Goal: Task Accomplishment & Management: Use online tool/utility

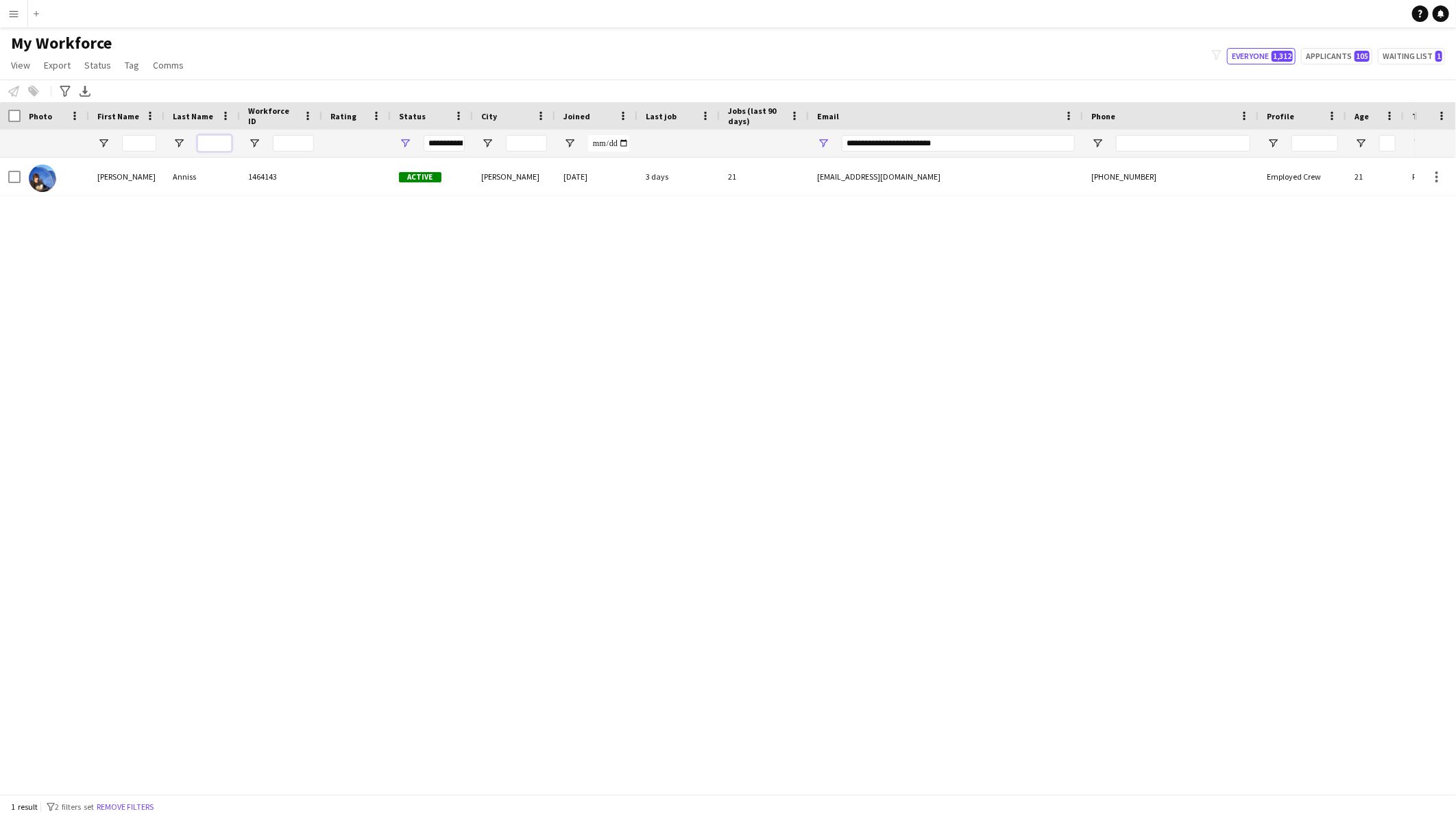
click at [220, 145] on input "Last Name Filter Input" at bounding box center [214, 143] width 34 height 16
drag, startPoint x: 969, startPoint y: 140, endPoint x: 688, endPoint y: 140, distance: 281.0
click at [688, 140] on div at bounding box center [743, 143] width 1487 height 28
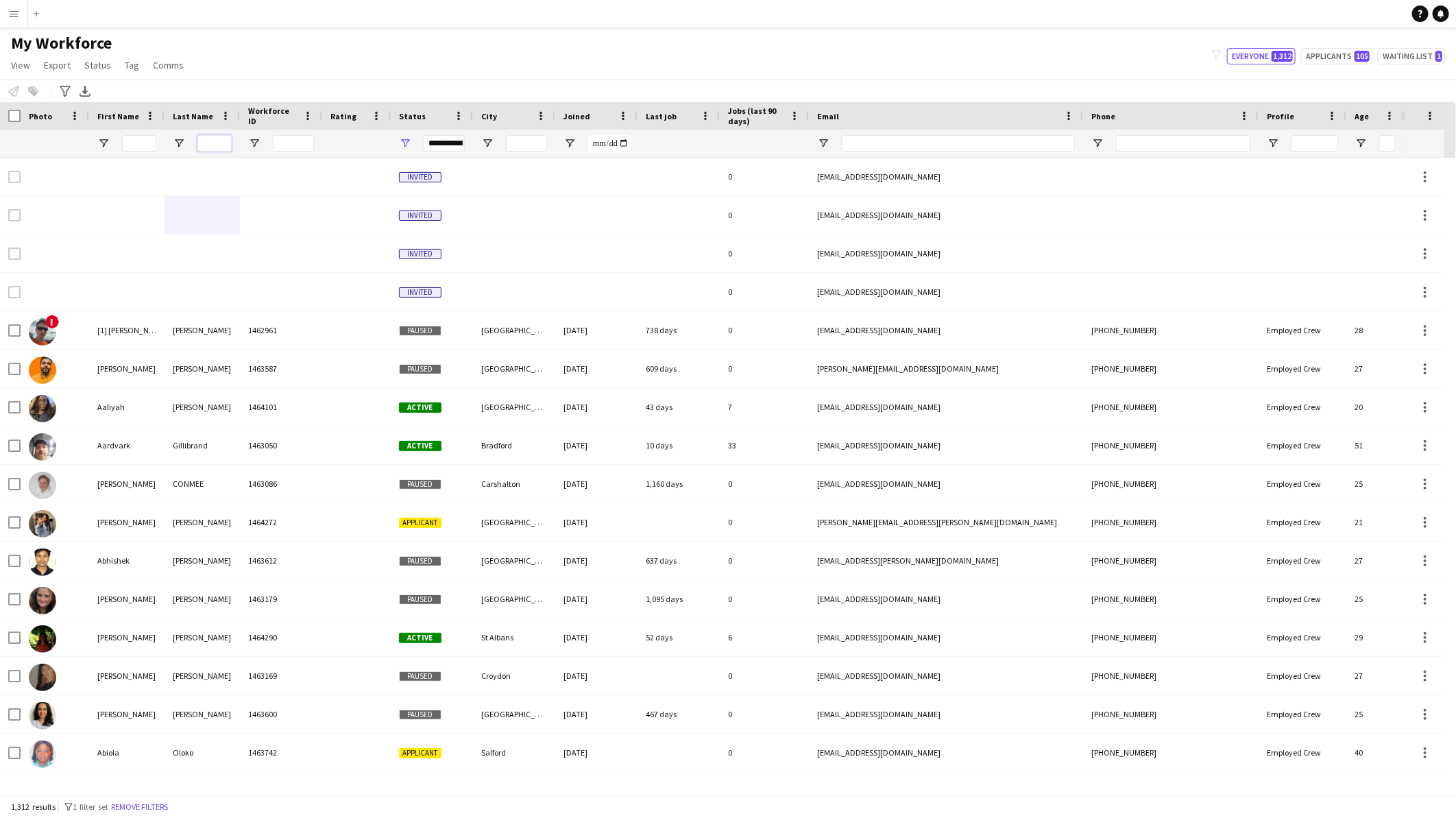
click at [208, 148] on input "Last Name Filter Input" at bounding box center [214, 143] width 34 height 16
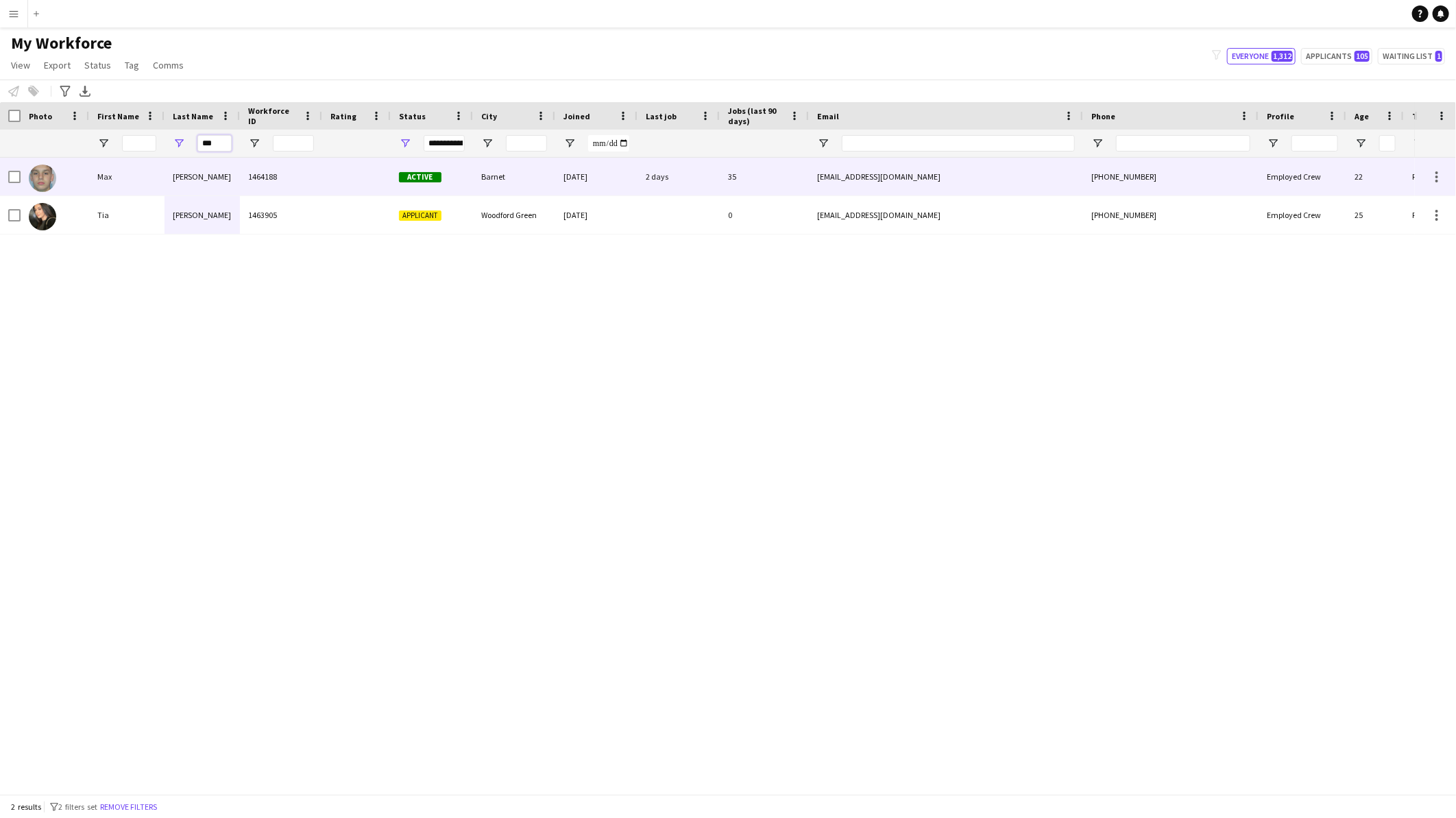
type input "***"
click at [195, 189] on div "Cohen" at bounding box center [202, 176] width 76 height 37
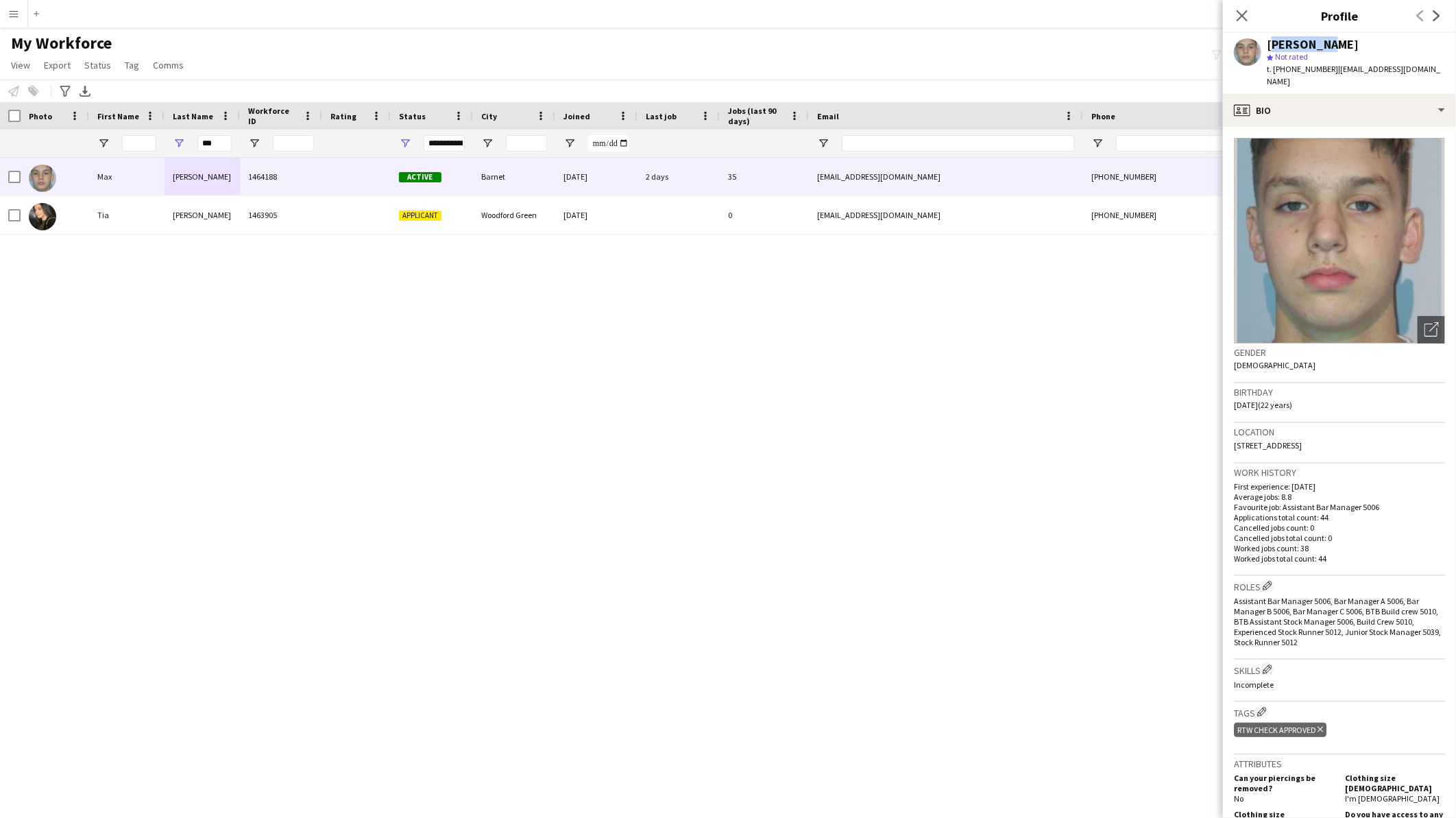
drag, startPoint x: 1338, startPoint y: 46, endPoint x: 1269, endPoint y: 40, distance: 69.3
click at [1269, 40] on div "[PERSON_NAME]" at bounding box center [1356, 44] width 178 height 12
copy div "[PERSON_NAME]"
click at [1371, 97] on div "profile Bio" at bounding box center [1339, 110] width 233 height 33
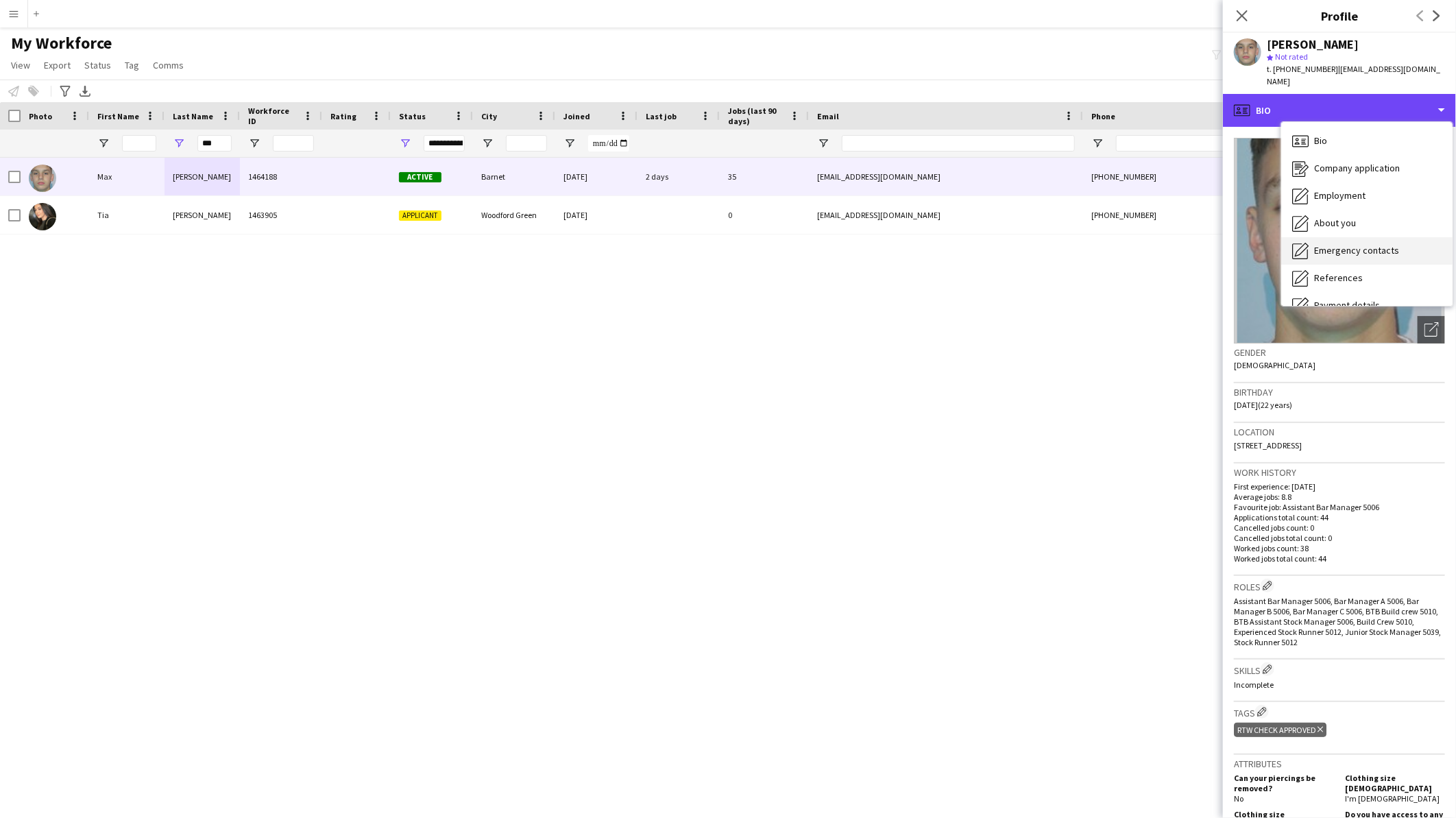
scroll to position [76, 0]
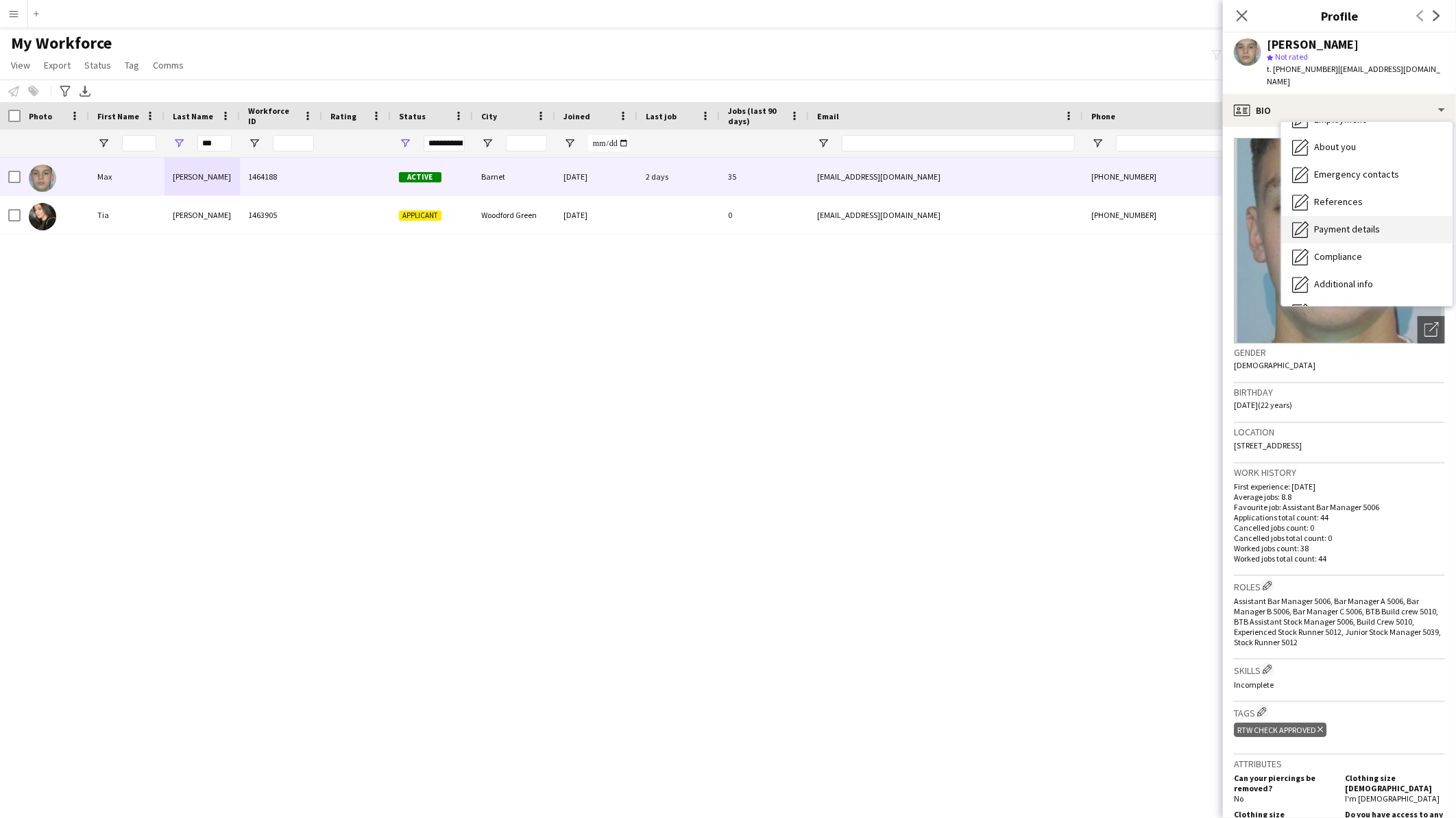
click at [1370, 223] on span "Payment details" at bounding box center [1347, 229] width 66 height 12
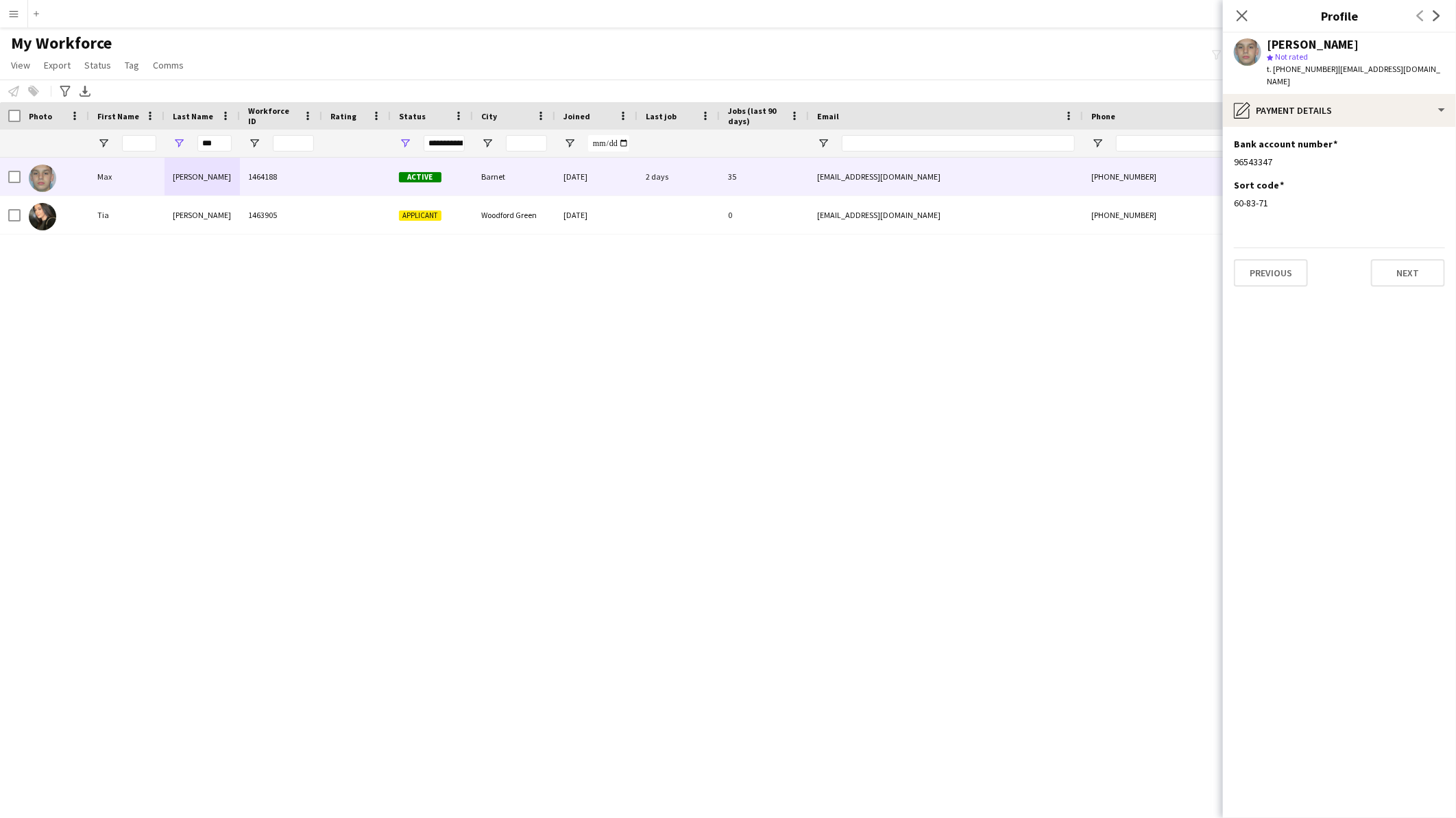
drag, startPoint x: 1274, startPoint y: 190, endPoint x: 1230, endPoint y: 127, distance: 76.8
click at [1230, 127] on app-section-data-types "Bank account number Edit this field 96543347 Sort code Edit this field 60-83-71…" at bounding box center [1339, 472] width 233 height 691
copy app-section-data-types "Bank account number Edit this field 96543347 Sort code Edit this field 60-83-71"
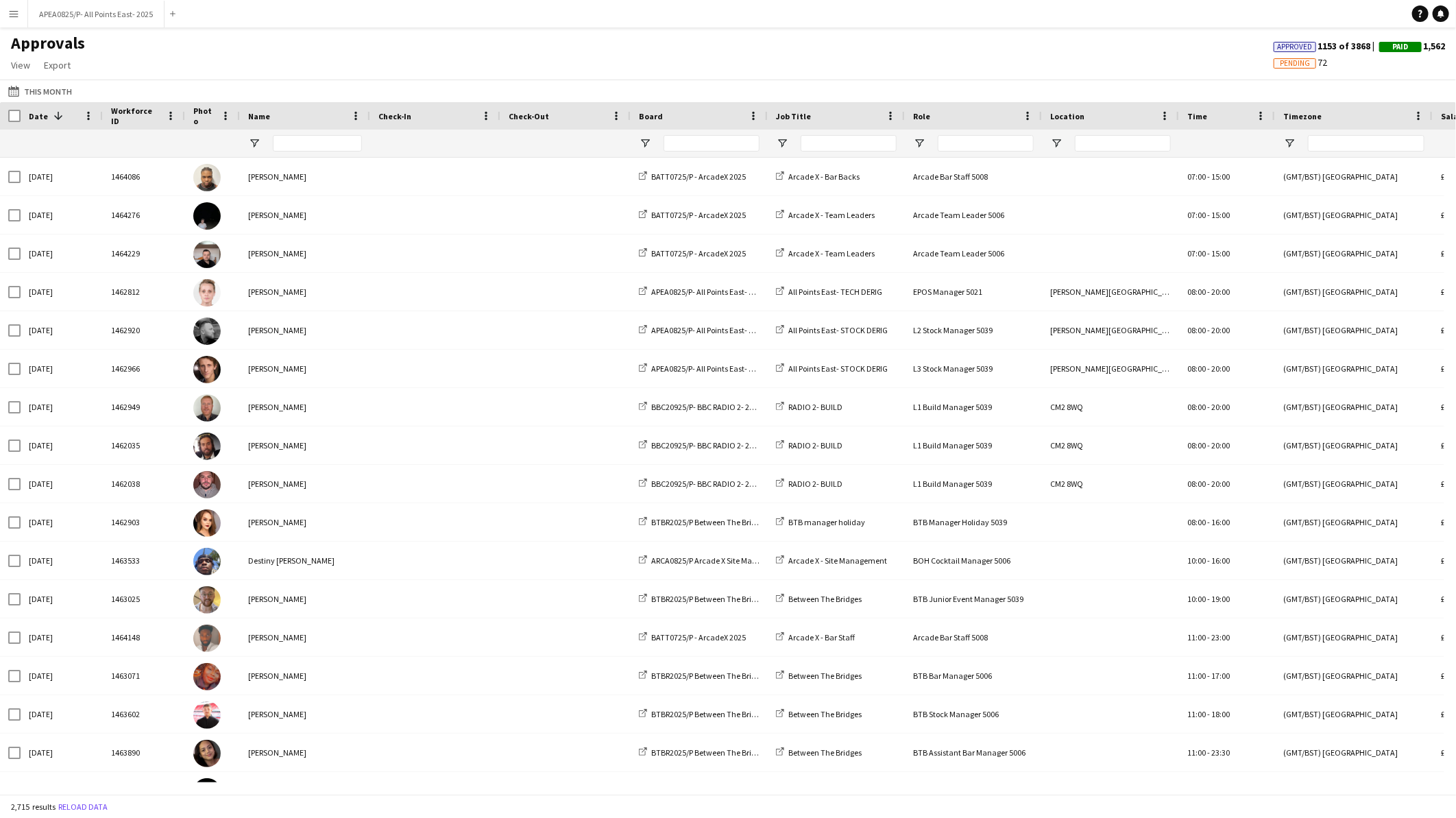
click at [16, 11] on app-icon "Menu" at bounding box center [13, 13] width 11 height 11
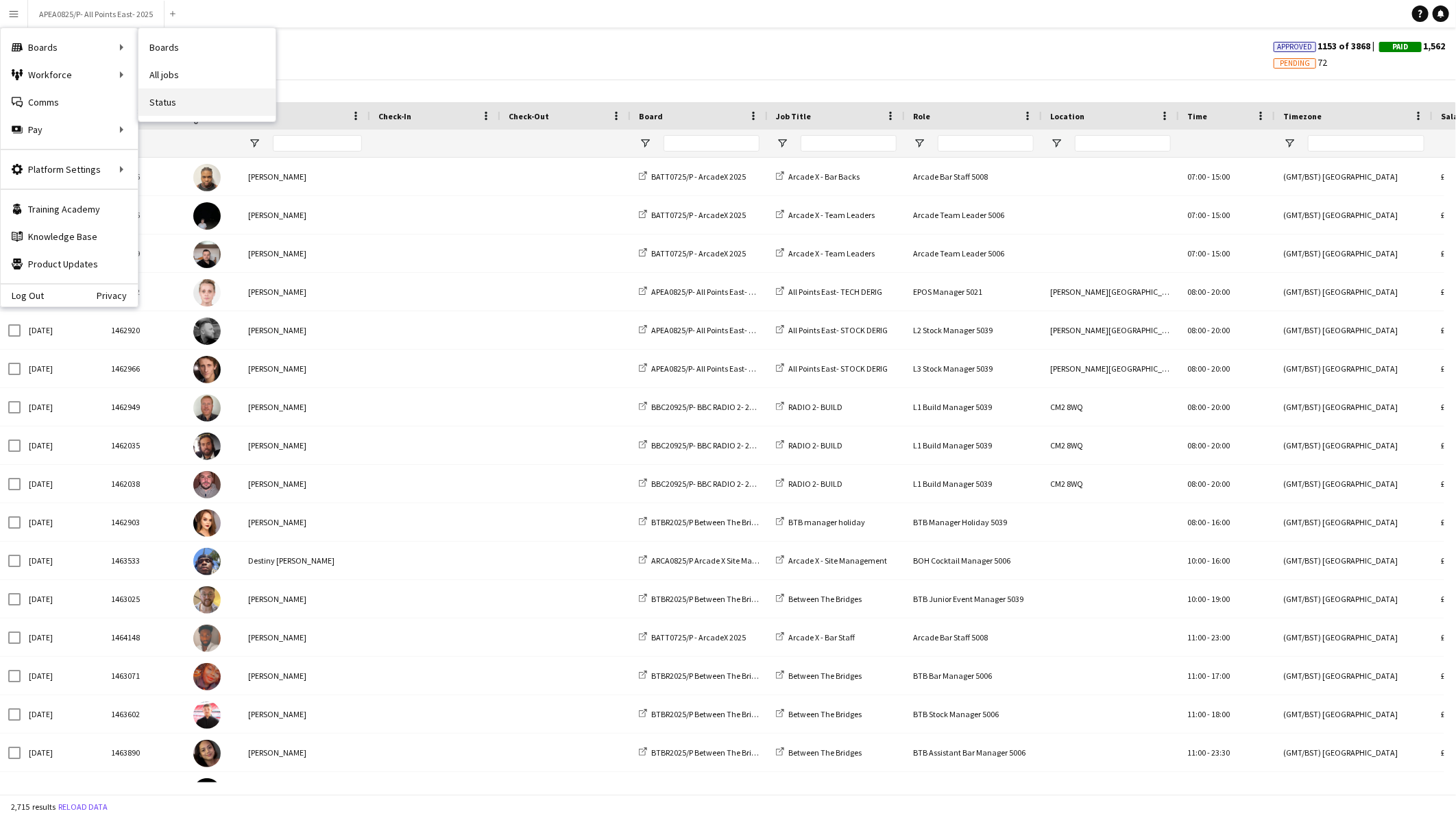
click at [170, 100] on link "Status" at bounding box center [207, 102] width 137 height 28
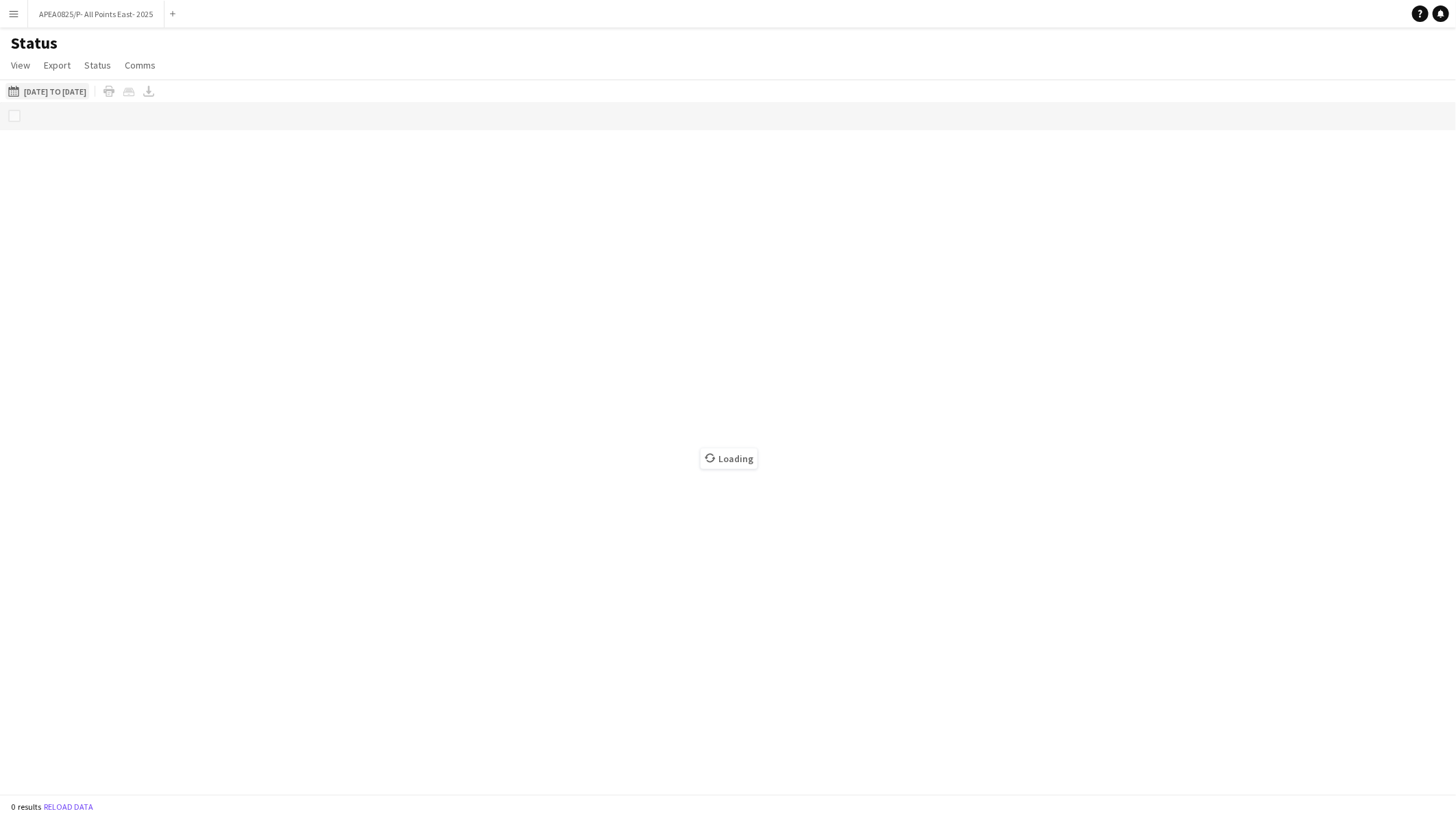
click at [85, 92] on button "[DATE] to [DATE] [DATE] to [DATE]" at bounding box center [47, 91] width 84 height 16
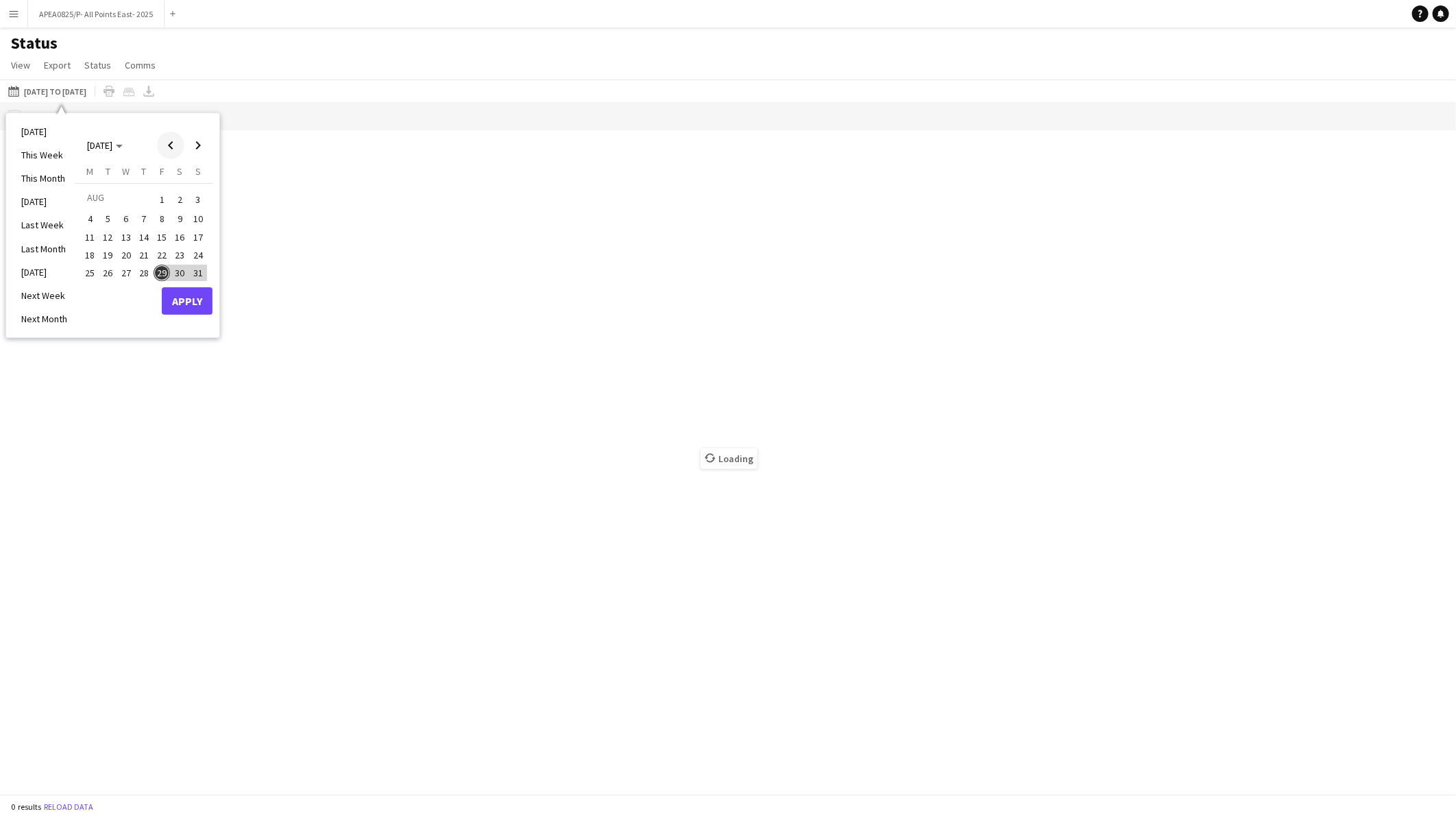
click at [175, 144] on span "Previous month" at bounding box center [170, 145] width 28 height 28
click at [202, 229] on span "13" at bounding box center [198, 234] width 16 height 16
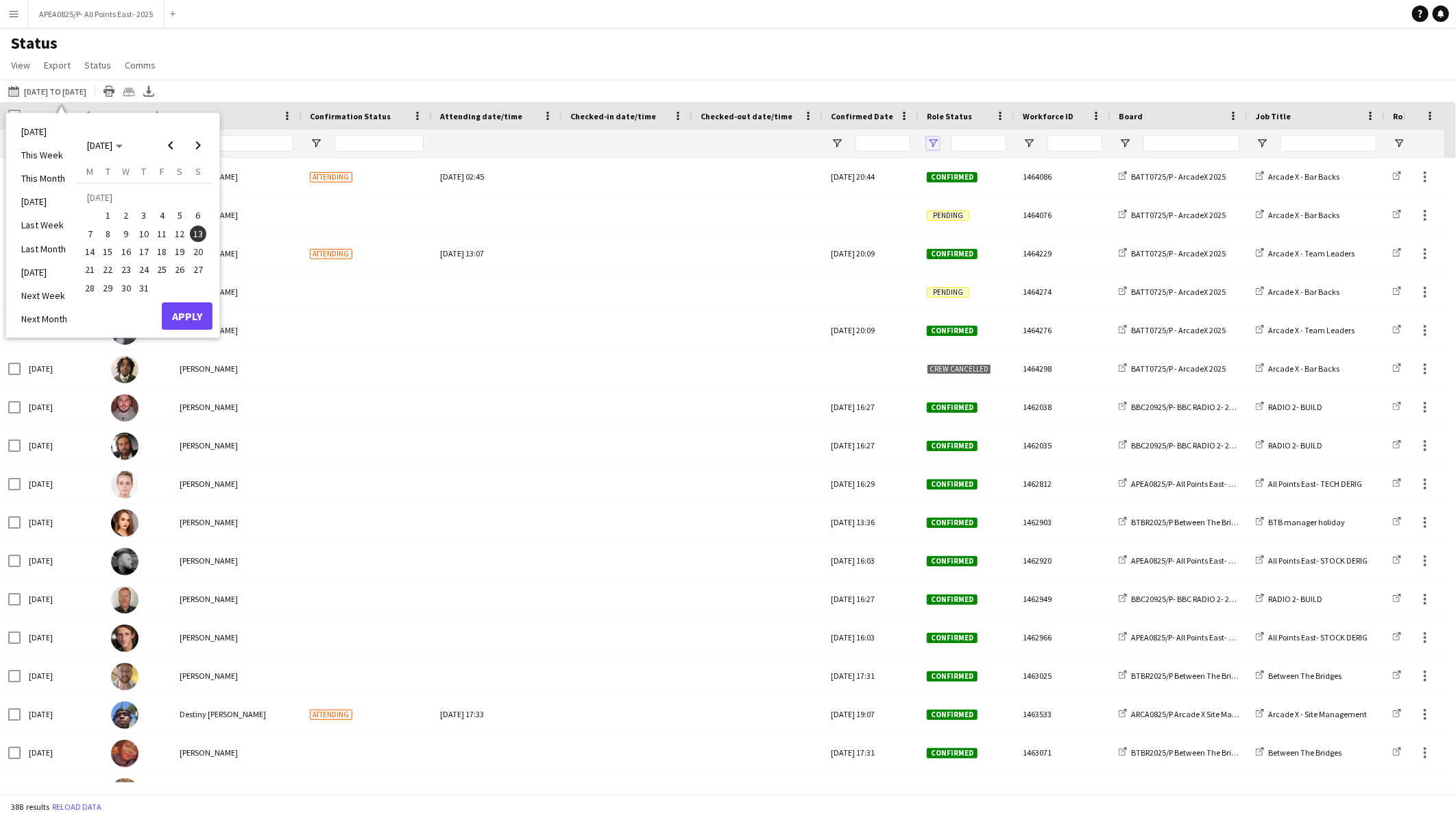
click at [936, 140] on span "Open Filter Menu" at bounding box center [933, 143] width 12 height 12
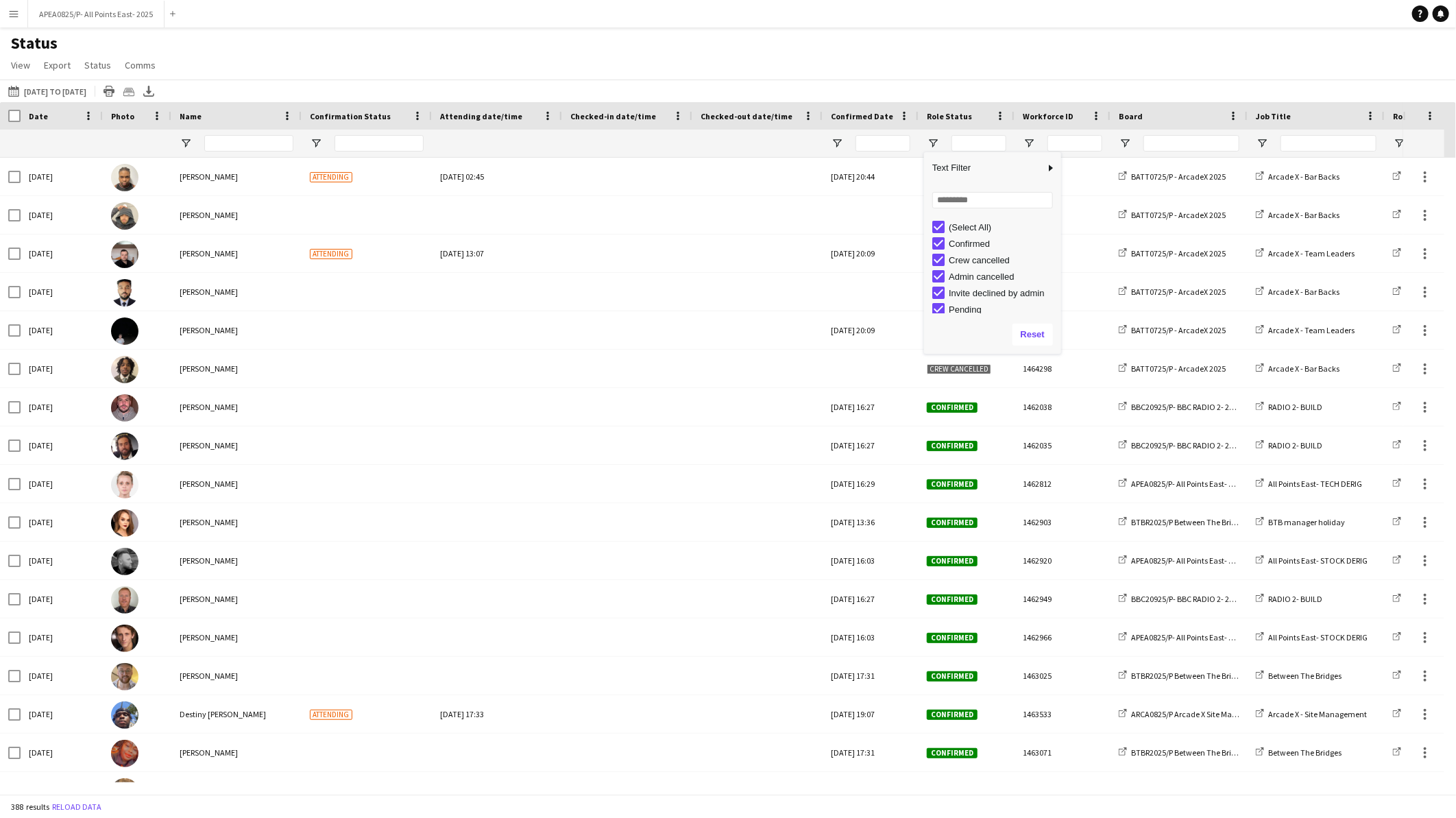
click at [978, 223] on div "(Select All)" at bounding box center [1003, 227] width 108 height 10
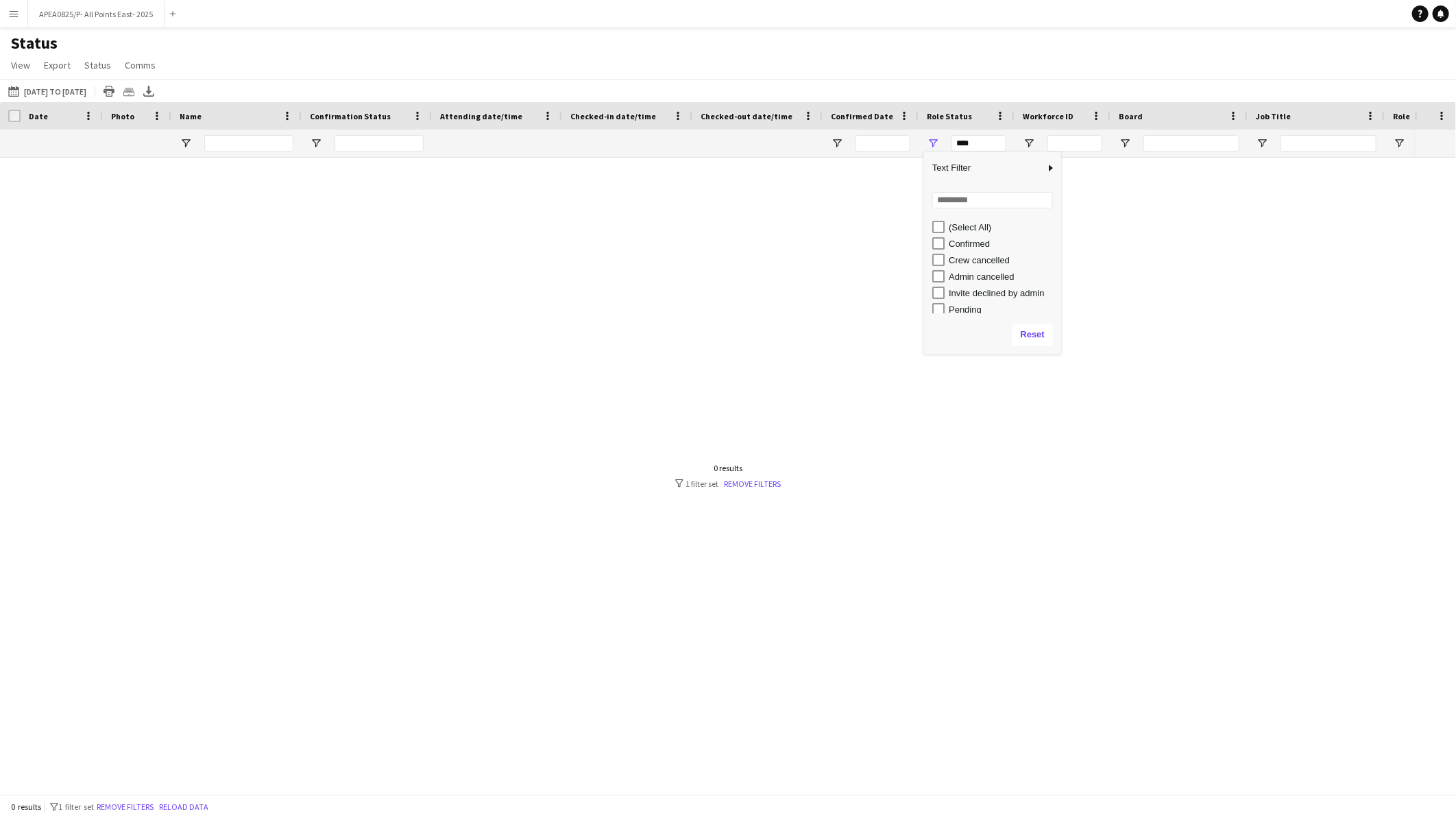
click at [966, 274] on div "Admin cancelled" at bounding box center [1003, 277] width 108 height 10
type input "**********"
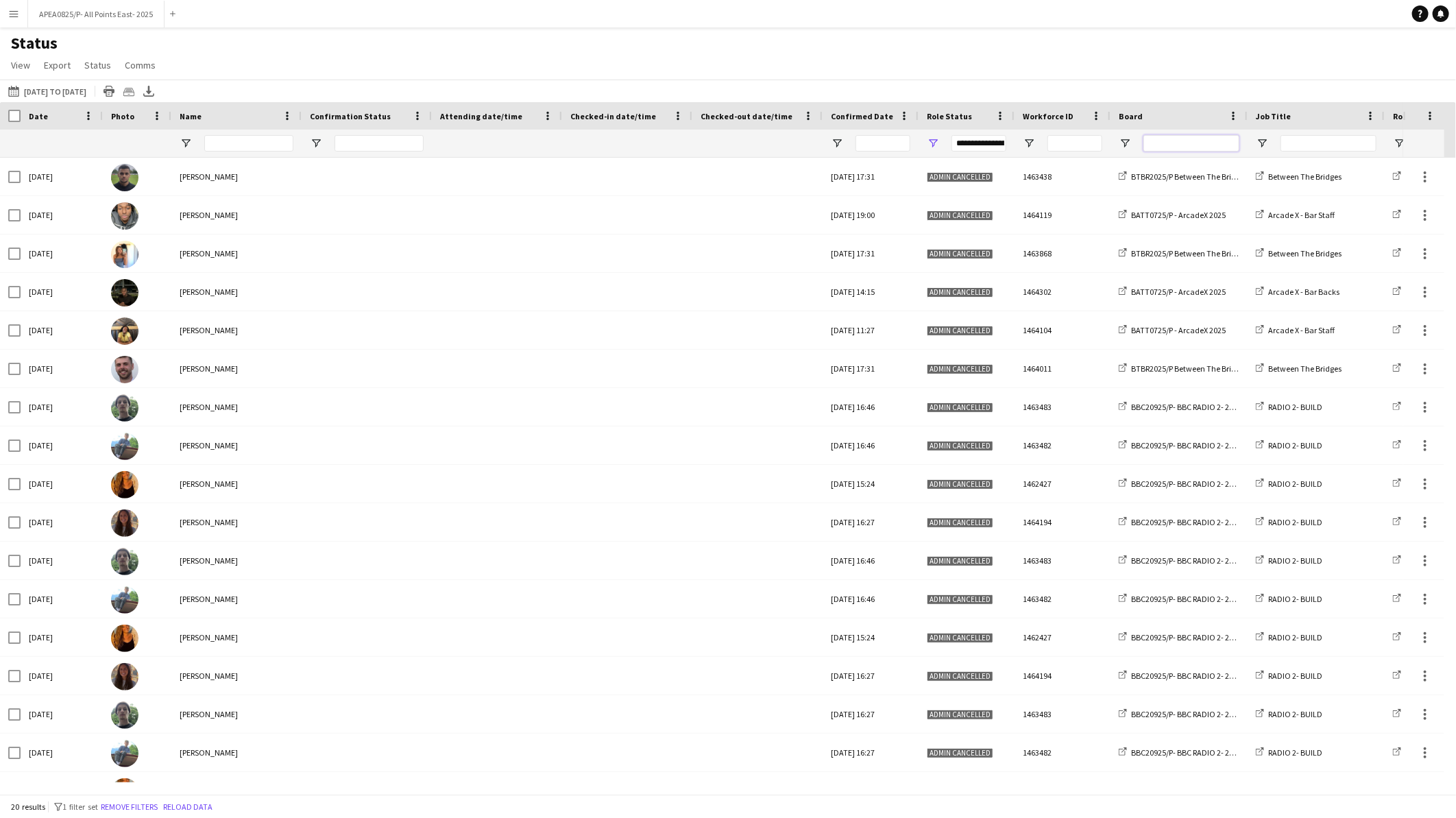
click at [1190, 145] on input "Board Filter Input" at bounding box center [1191, 143] width 96 height 16
type input "***"
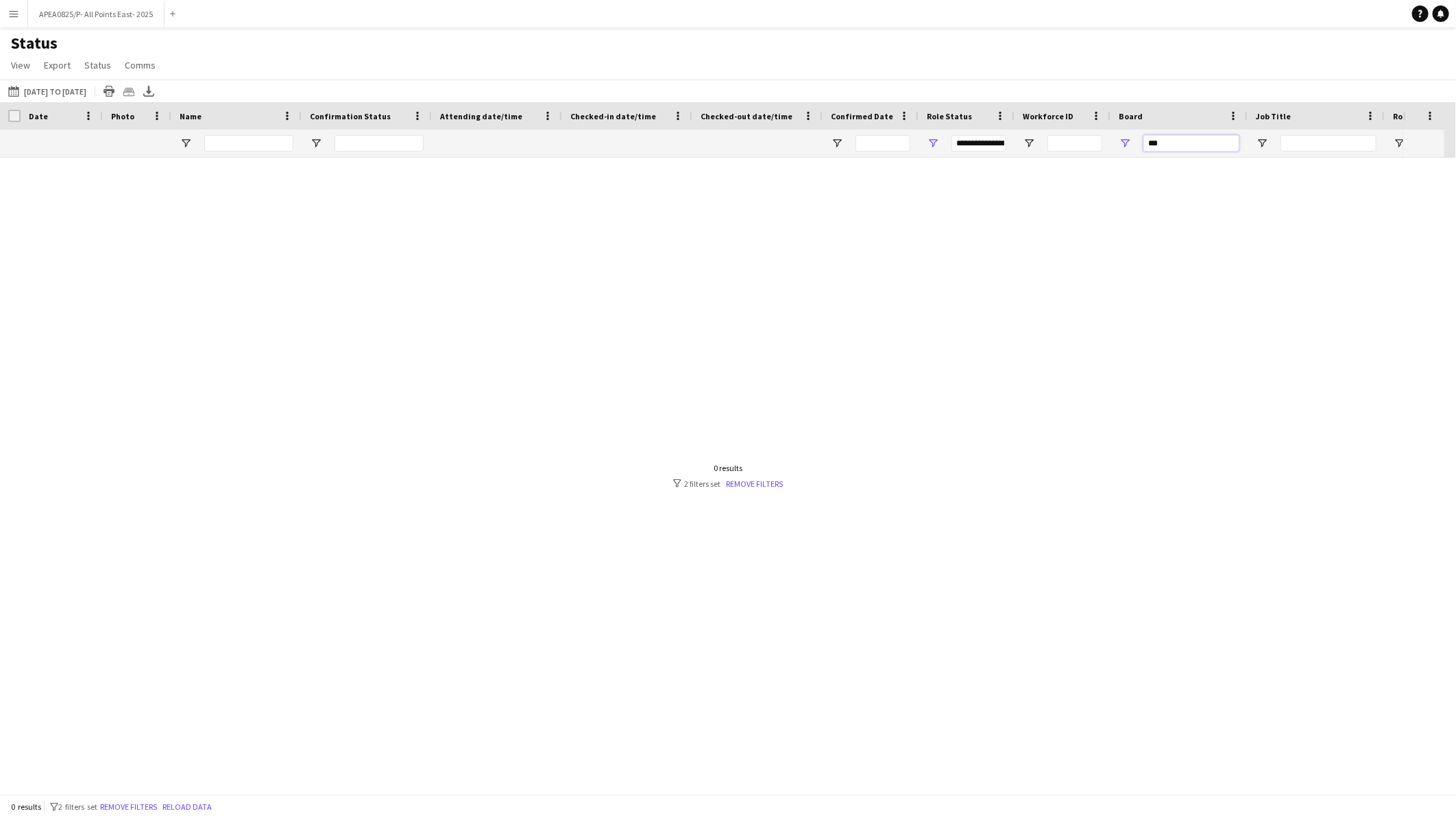
type input "***"
click at [41, 87] on button "[DATE] to [DATE] [DATE] to [DATE]" at bounding box center [47, 91] width 84 height 16
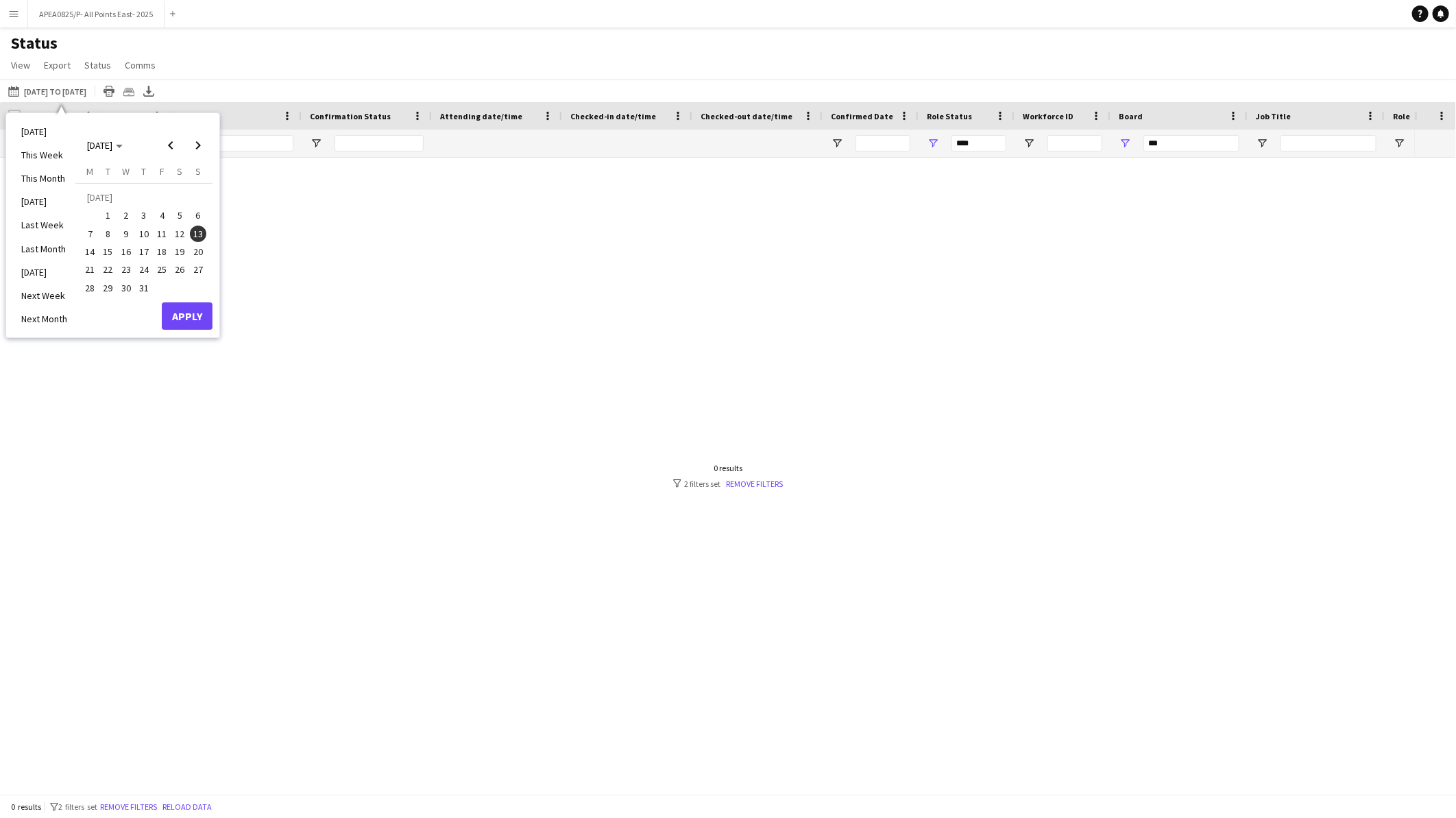
click at [197, 229] on span "13" at bounding box center [198, 234] width 16 height 16
click at [208, 313] on button "Apply" at bounding box center [187, 316] width 51 height 28
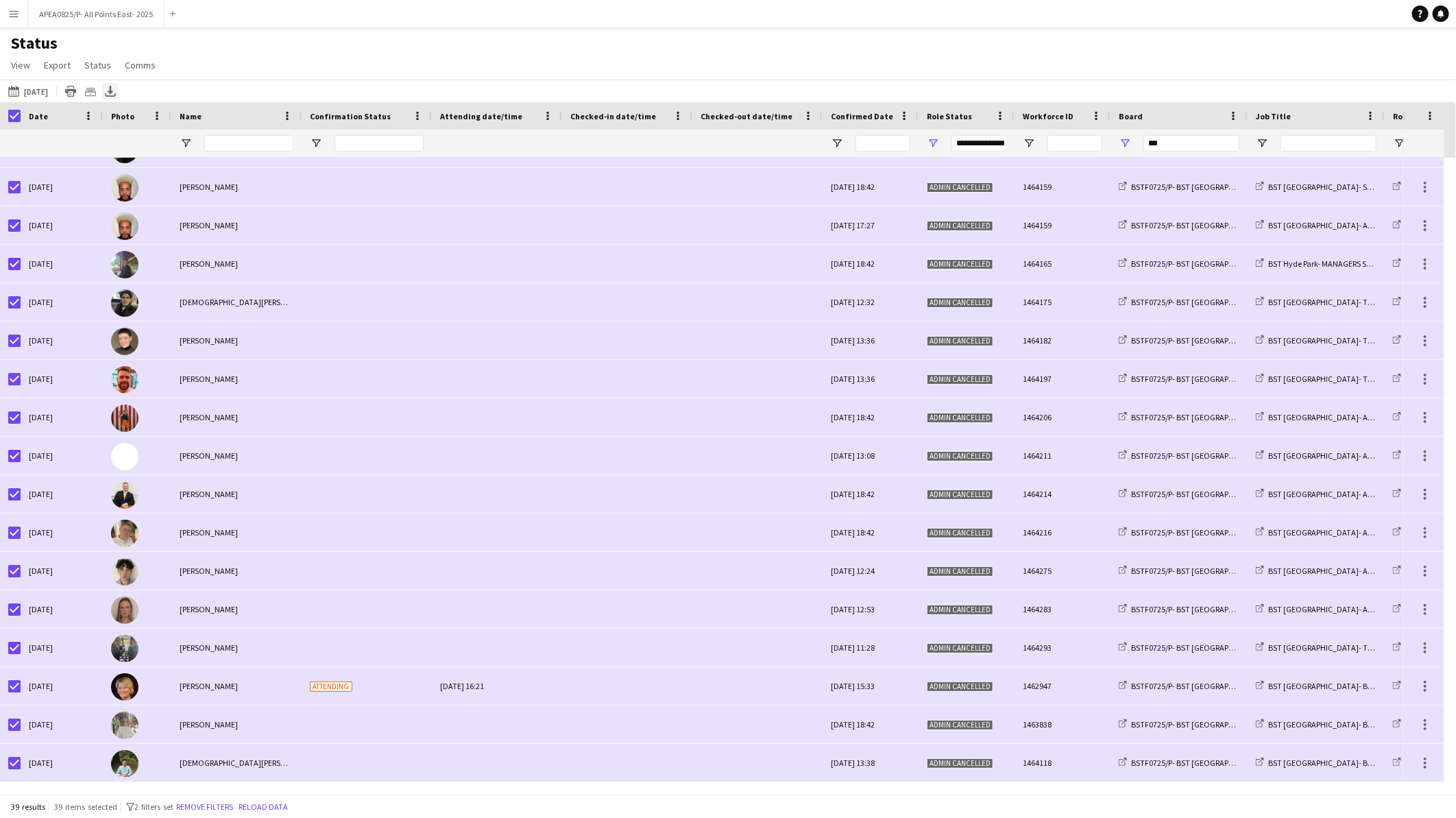
click at [113, 92] on icon at bounding box center [110, 89] width 5 height 8
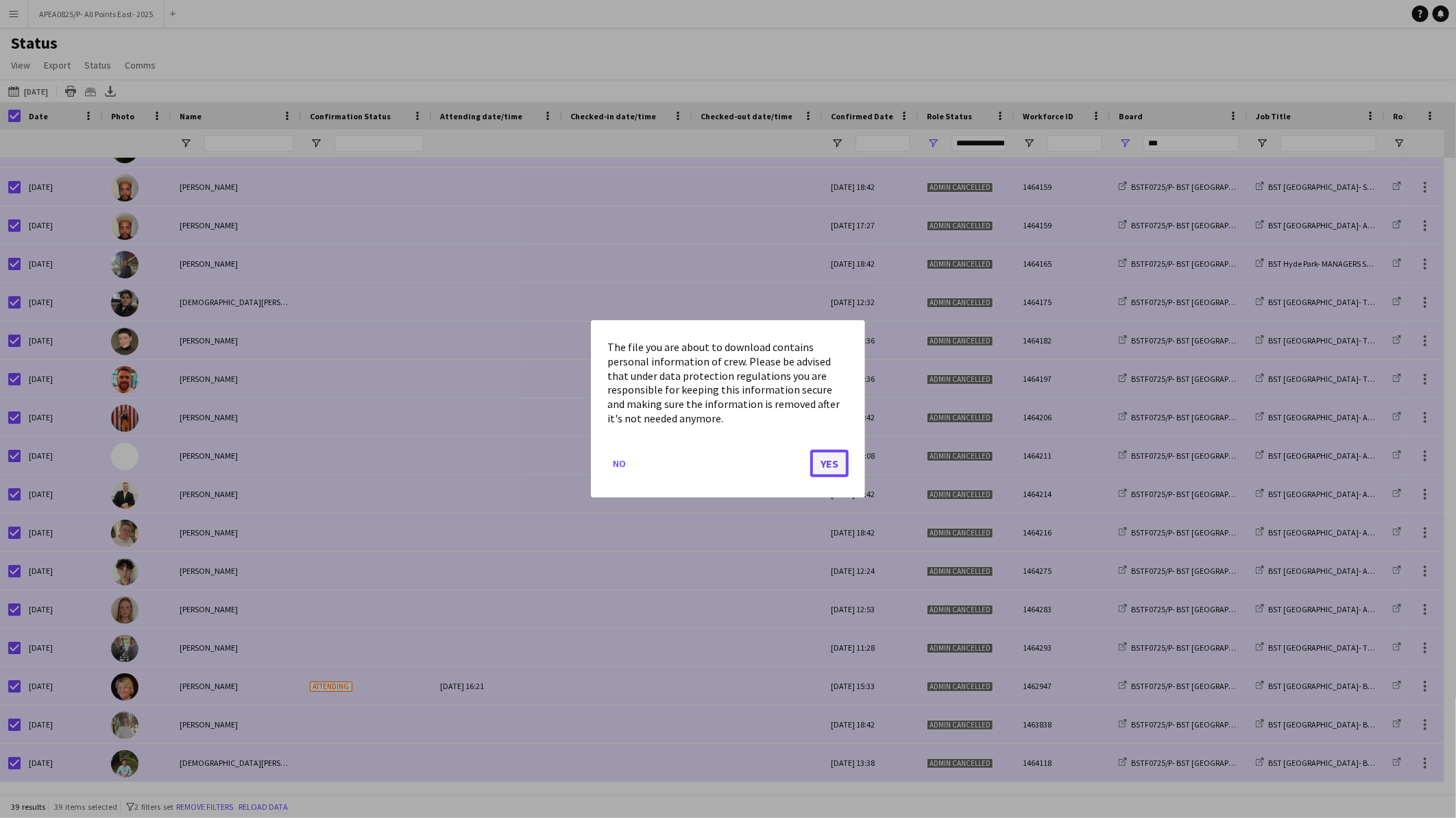
click at [835, 467] on button "Yes" at bounding box center [829, 463] width 38 height 28
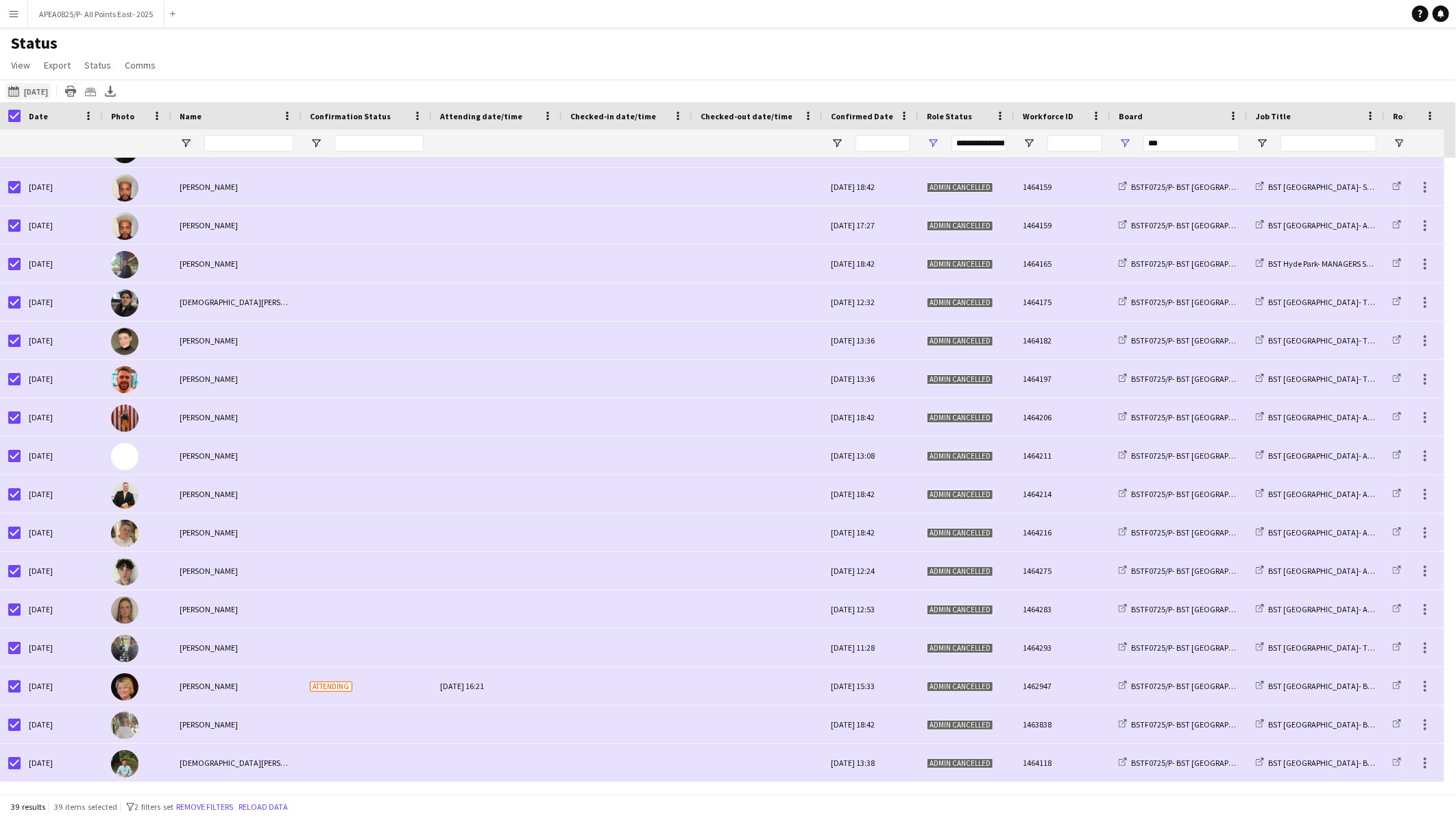
click at [51, 96] on button "[DATE] to [DATE] [DATE]" at bounding box center [28, 91] width 45 height 16
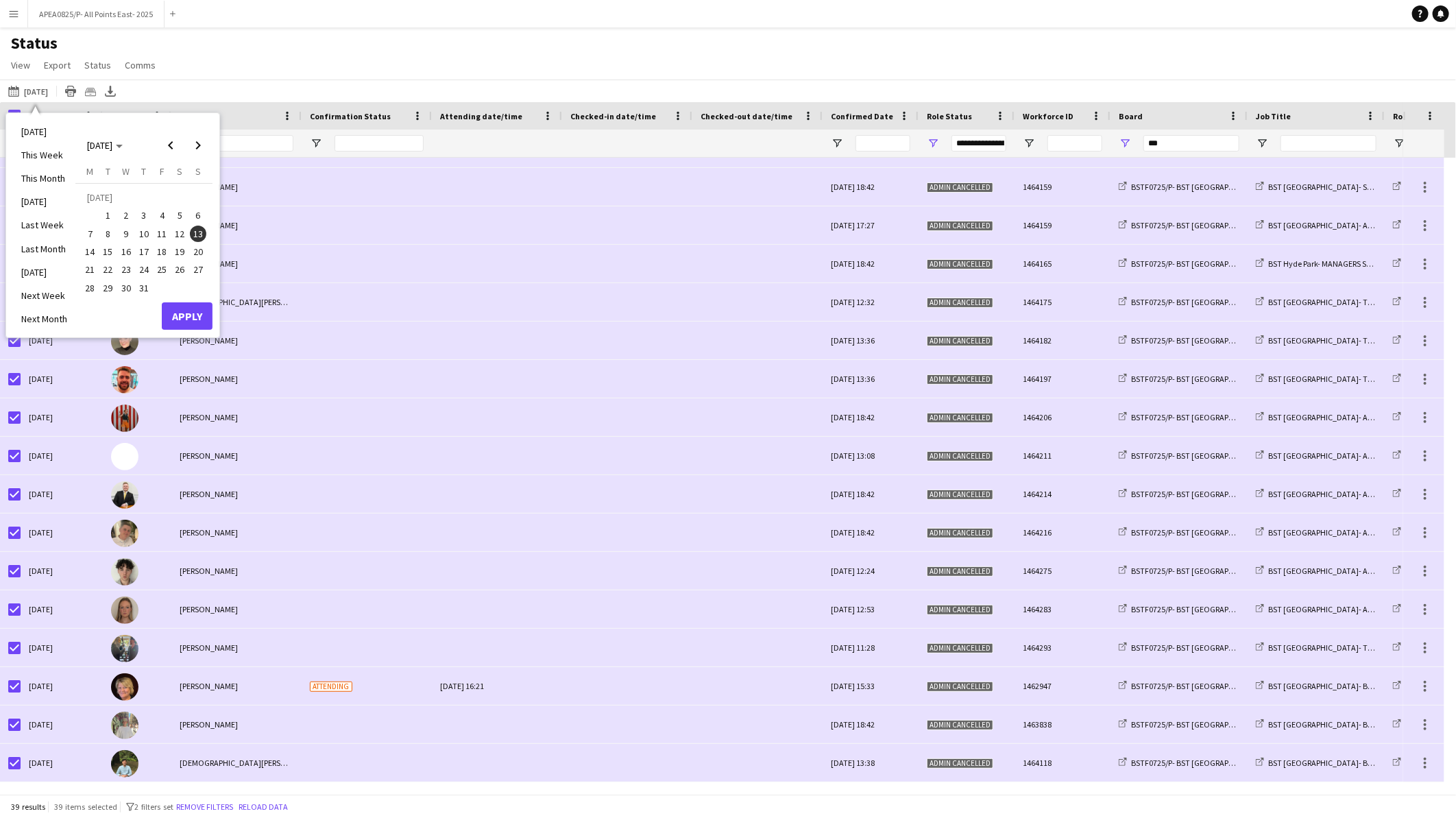
click at [183, 240] on button "12" at bounding box center [180, 234] width 18 height 18
click at [194, 313] on button "Apply" at bounding box center [187, 316] width 51 height 28
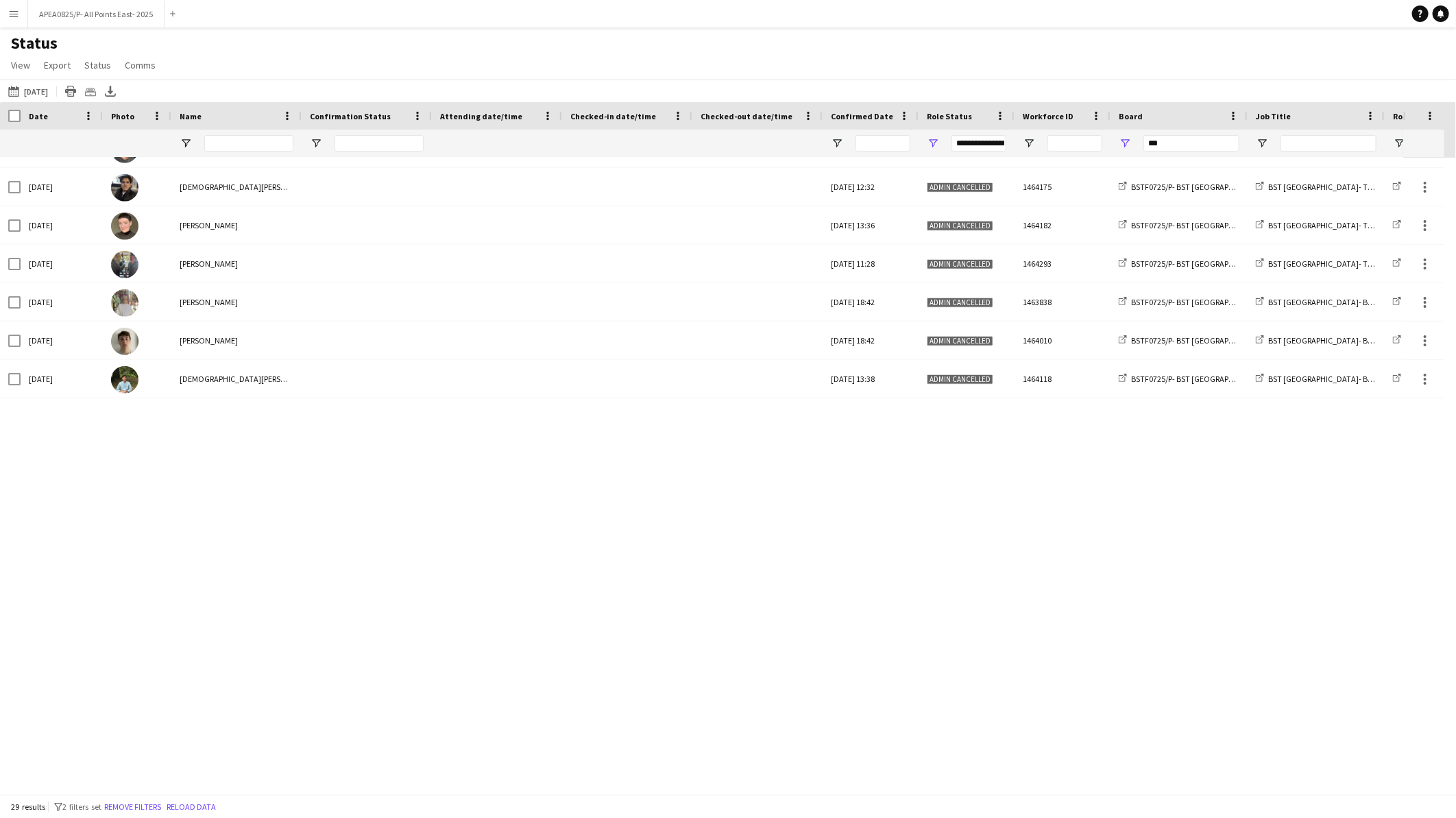
scroll to position [489, 0]
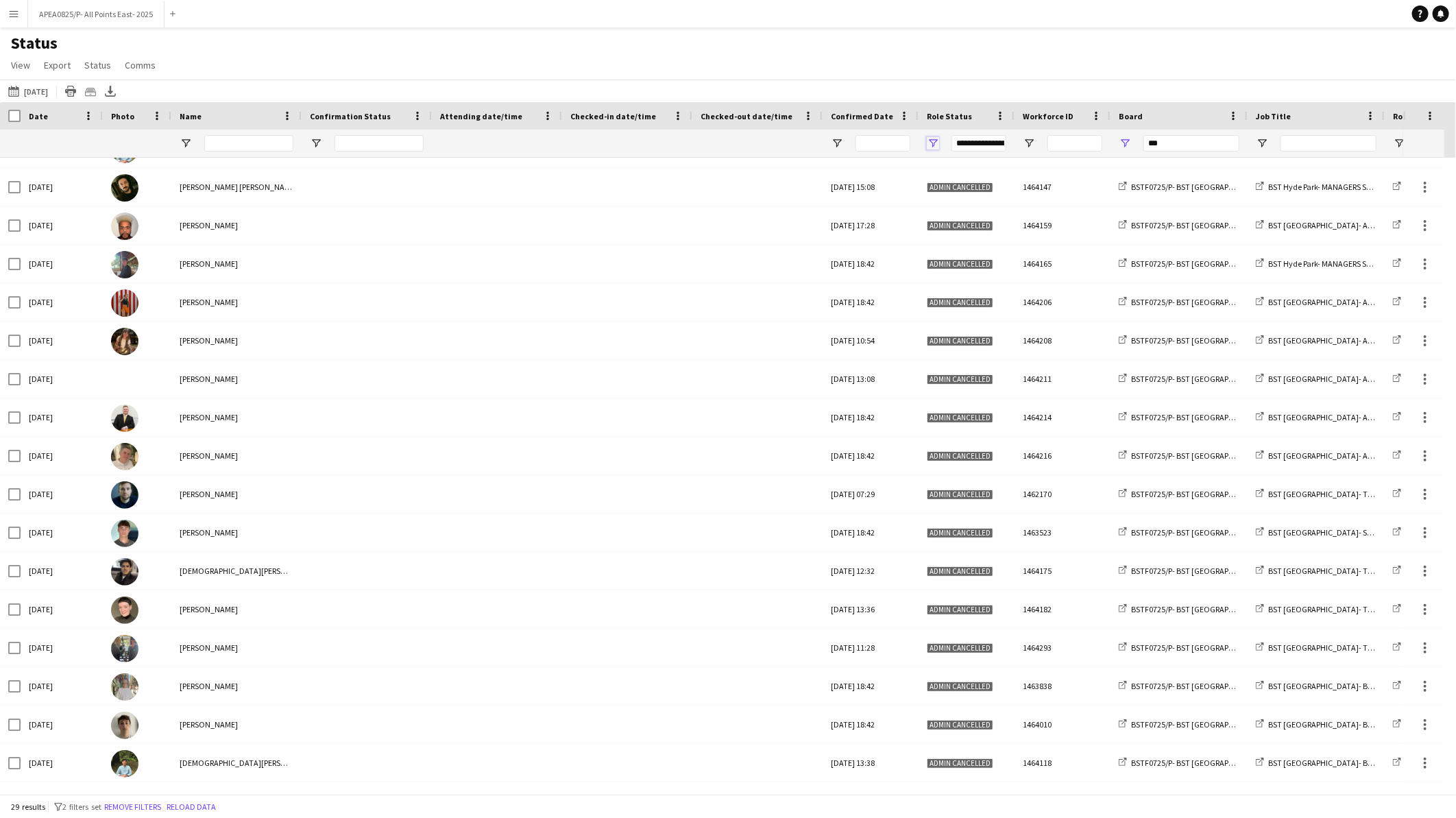
click at [928, 140] on span "Open Filter Menu" at bounding box center [933, 143] width 12 height 12
click at [974, 241] on div "Confirmed" at bounding box center [1003, 244] width 108 height 10
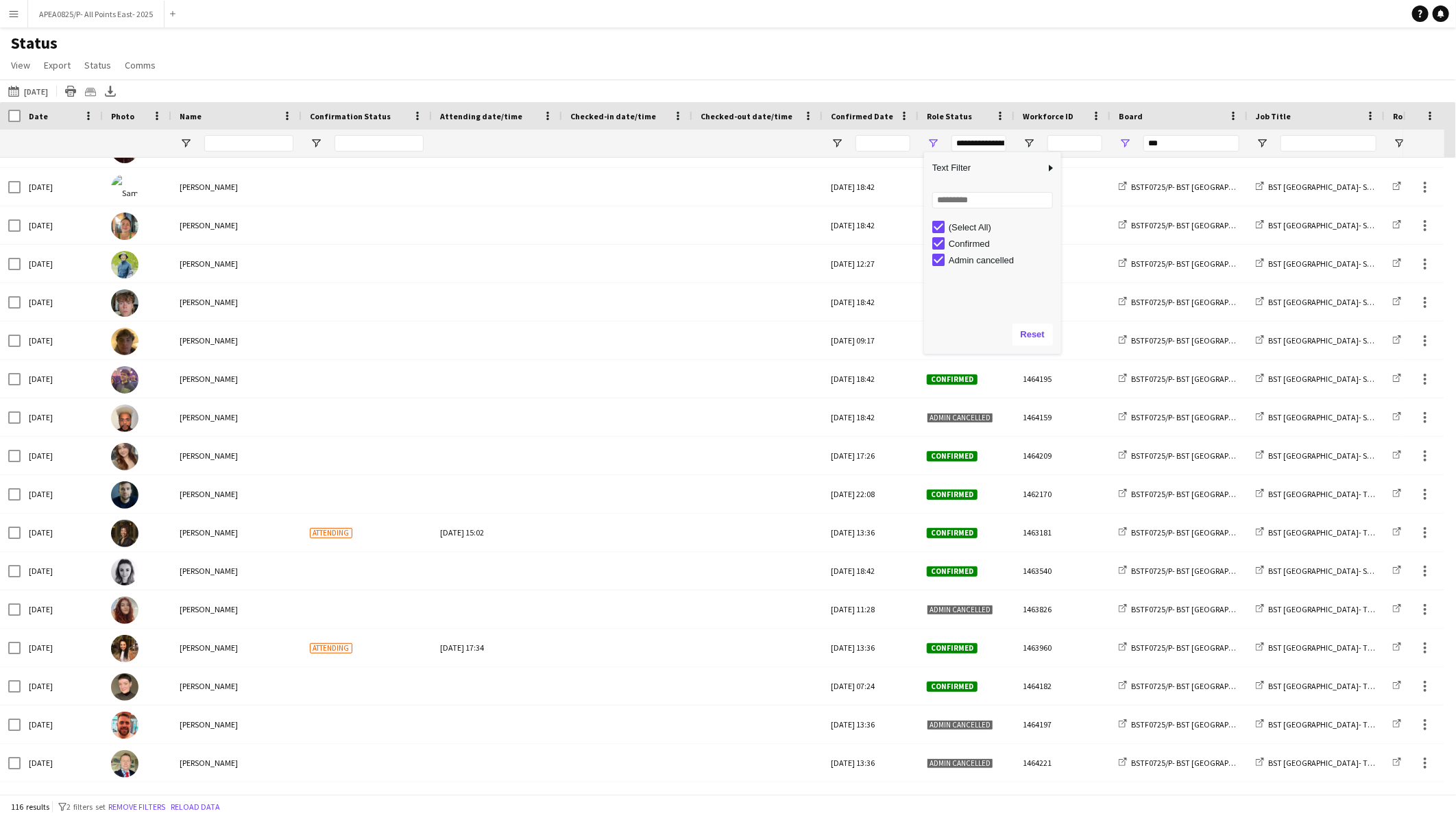
click at [964, 265] on div "Admin cancelled" at bounding box center [1003, 260] width 108 height 10
type input "**********"
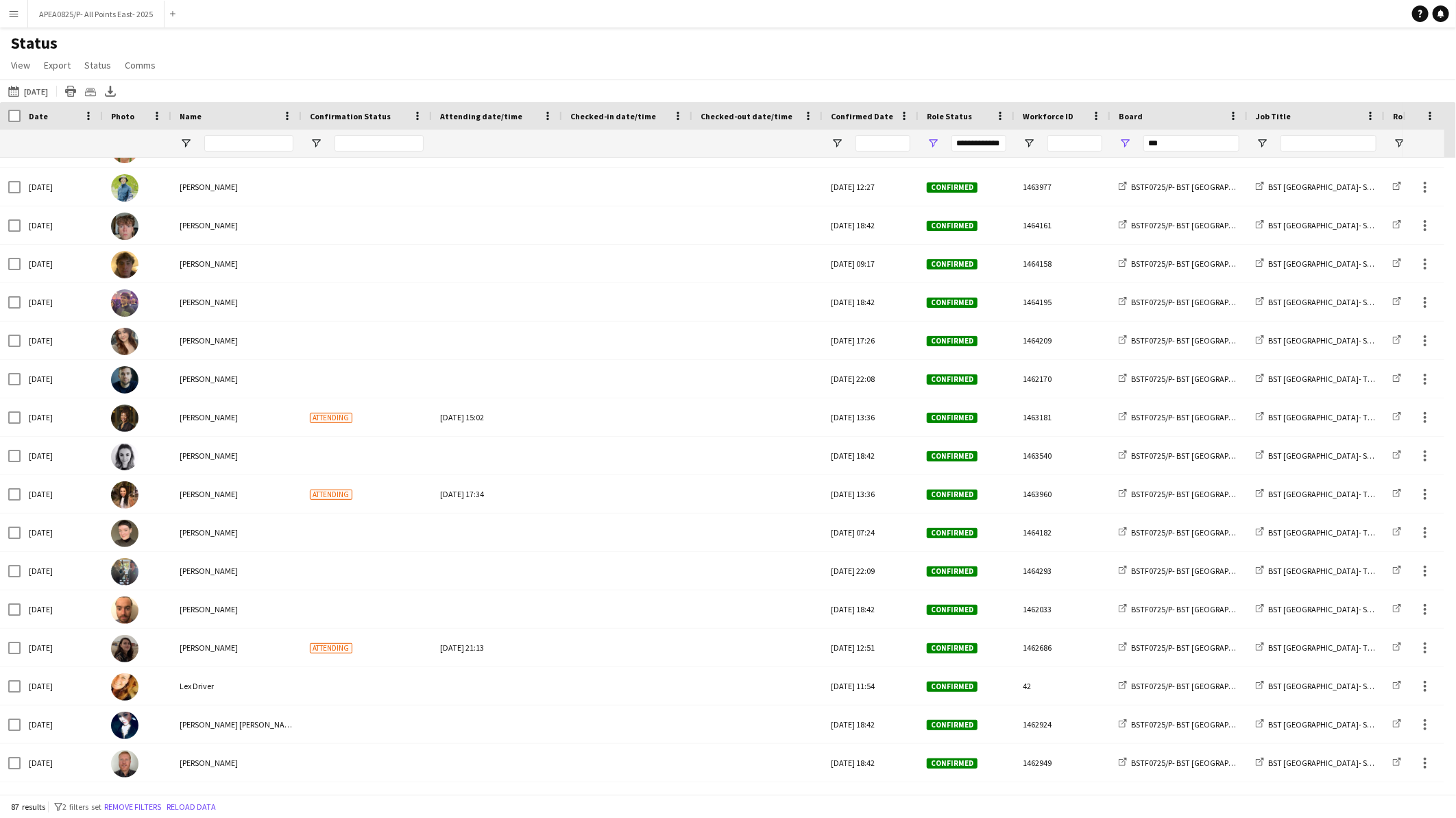
click at [972, 55] on div "Status View Views Default view BTB upload workforce New starters Payroll checks…" at bounding box center [728, 56] width 1456 height 46
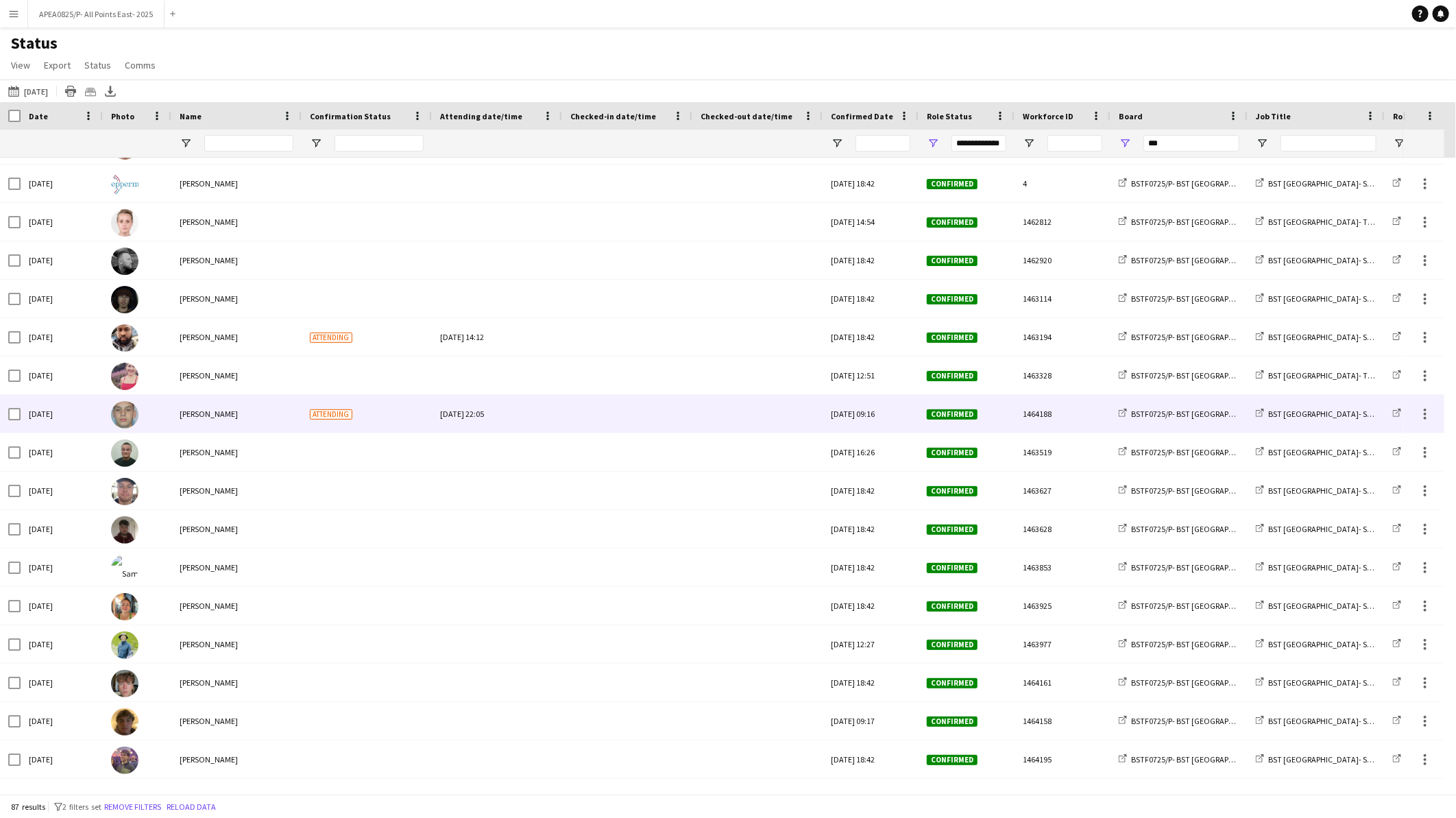
scroll to position [10, 0]
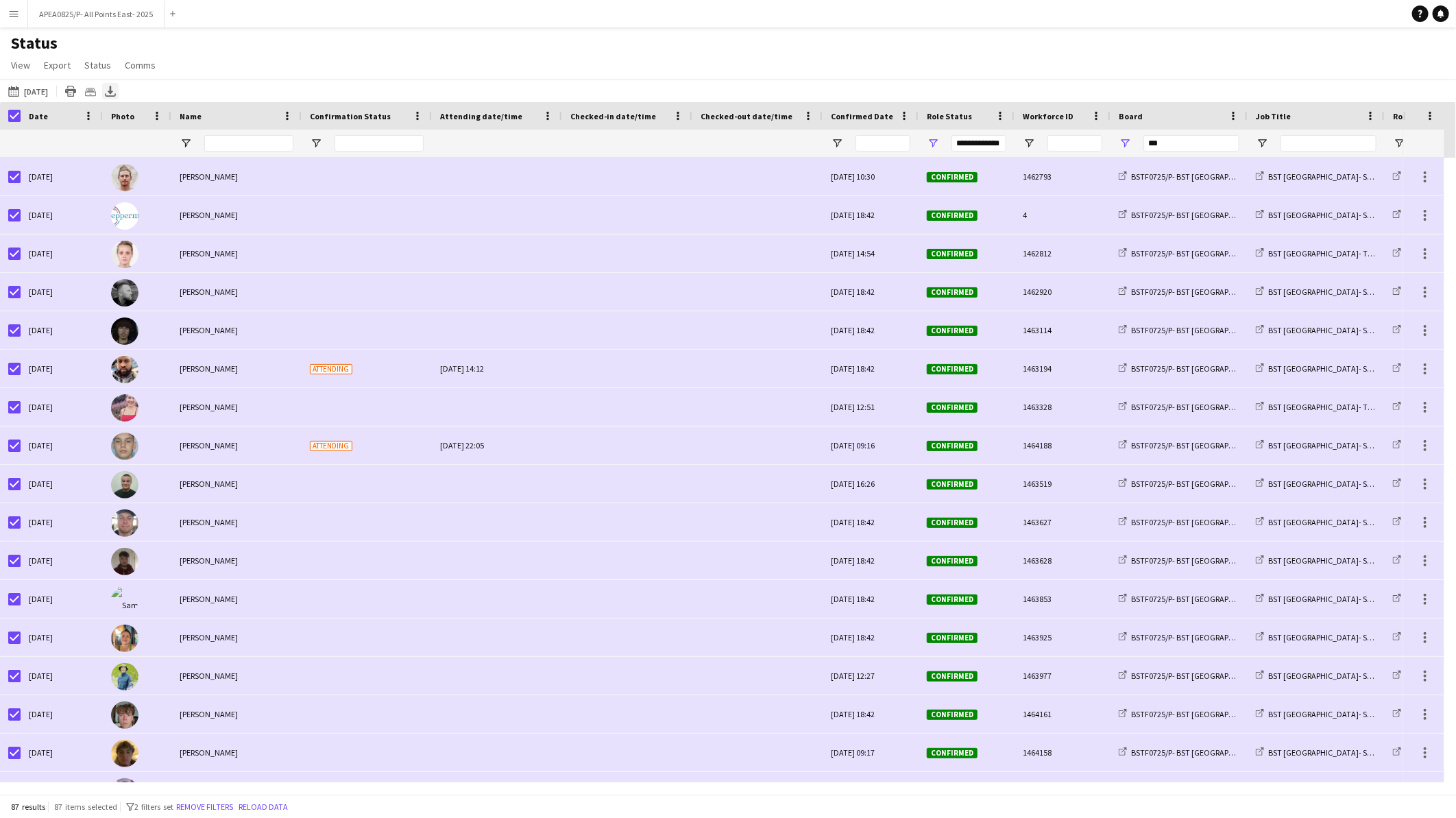
click at [116, 93] on icon "Export XLSX" at bounding box center [110, 91] width 11 height 11
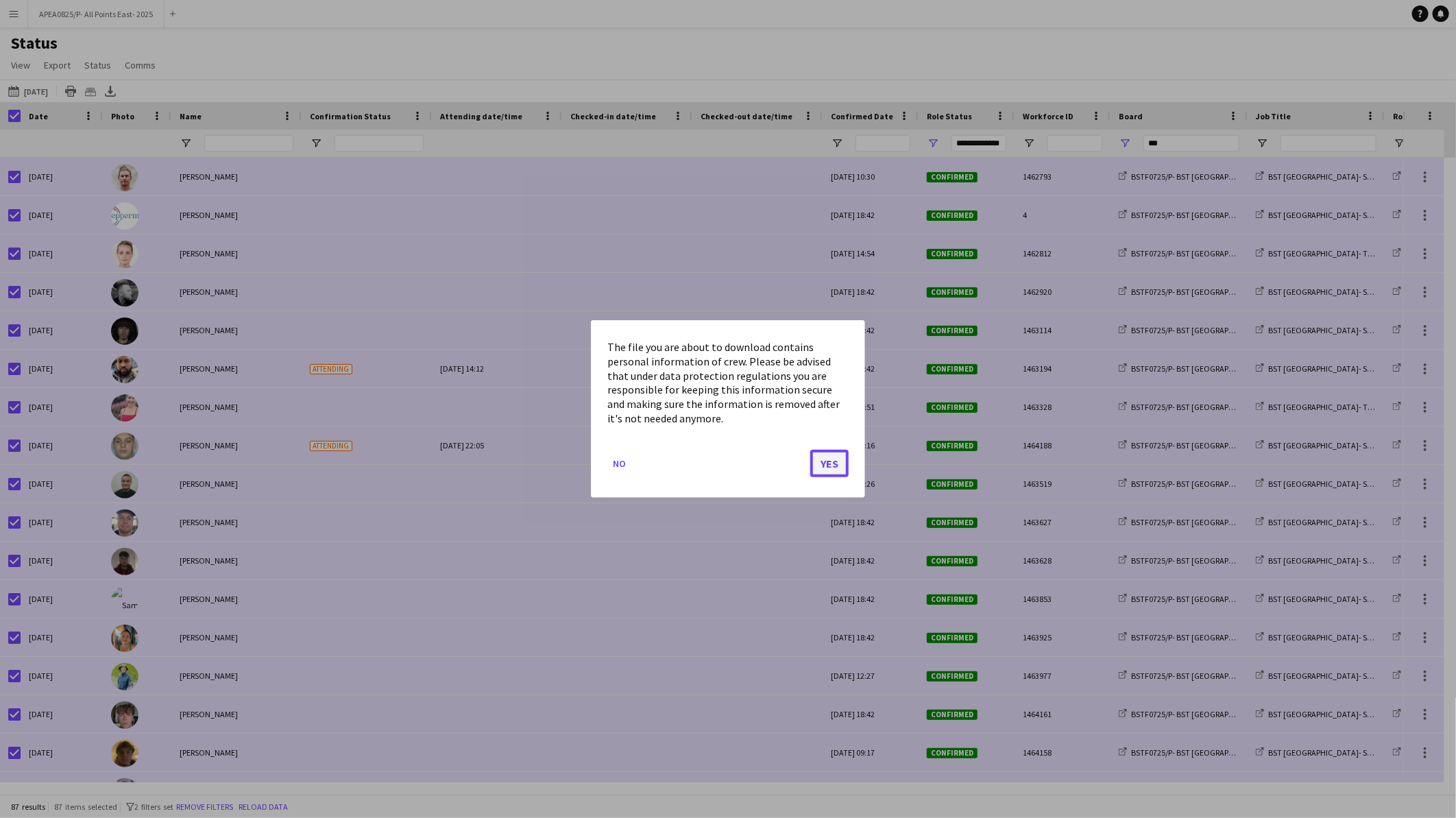
click at [826, 463] on button "Yes" at bounding box center [829, 463] width 38 height 28
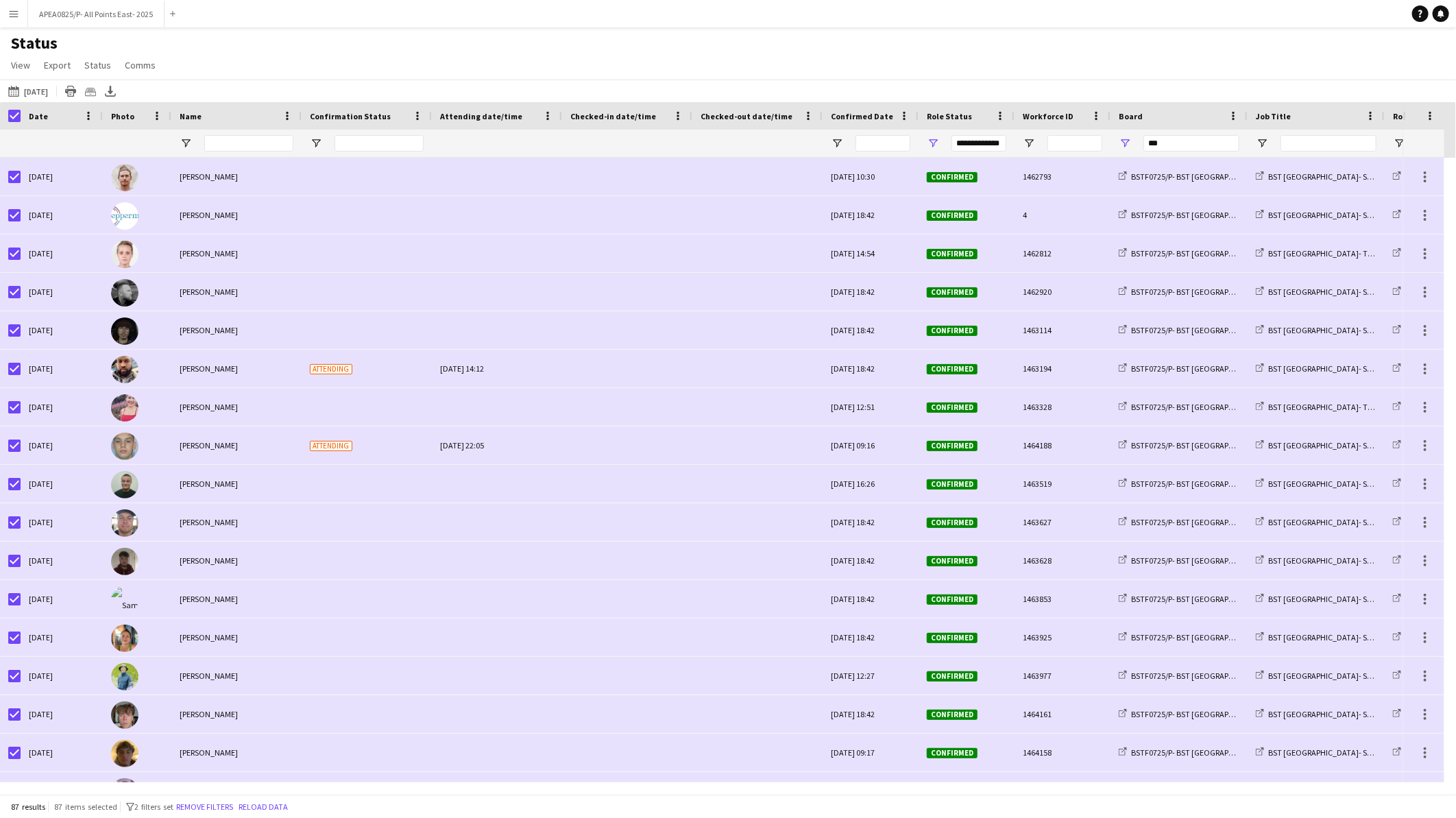
click at [840, 51] on div "Status View Views Default view BTB upload workforce New starters Payroll checks…" at bounding box center [728, 56] width 1456 height 46
